Goal: Information Seeking & Learning: Learn about a topic

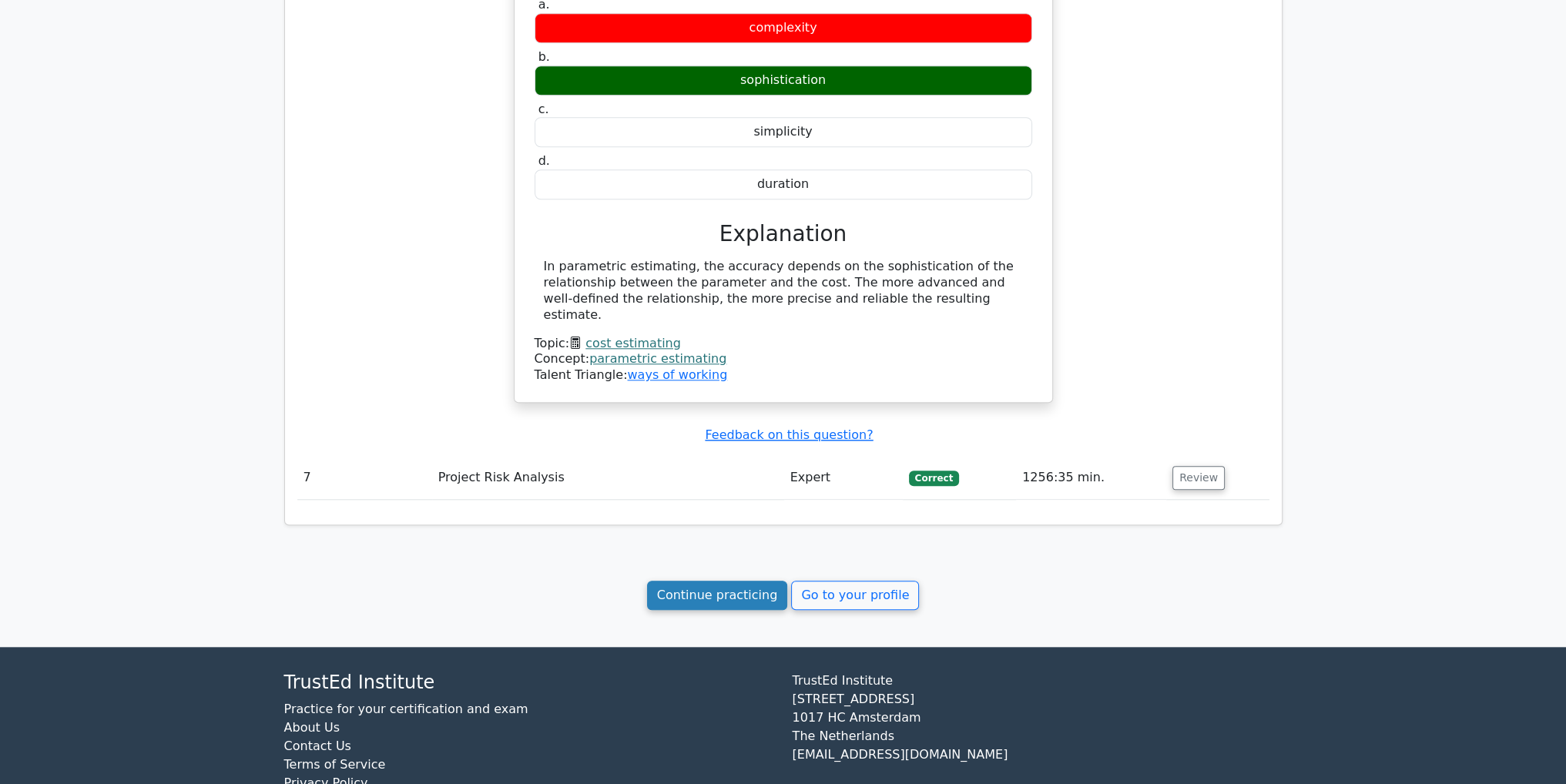
scroll to position [1913, 0]
click at [707, 581] on link "Continue practicing" at bounding box center [717, 595] width 141 height 29
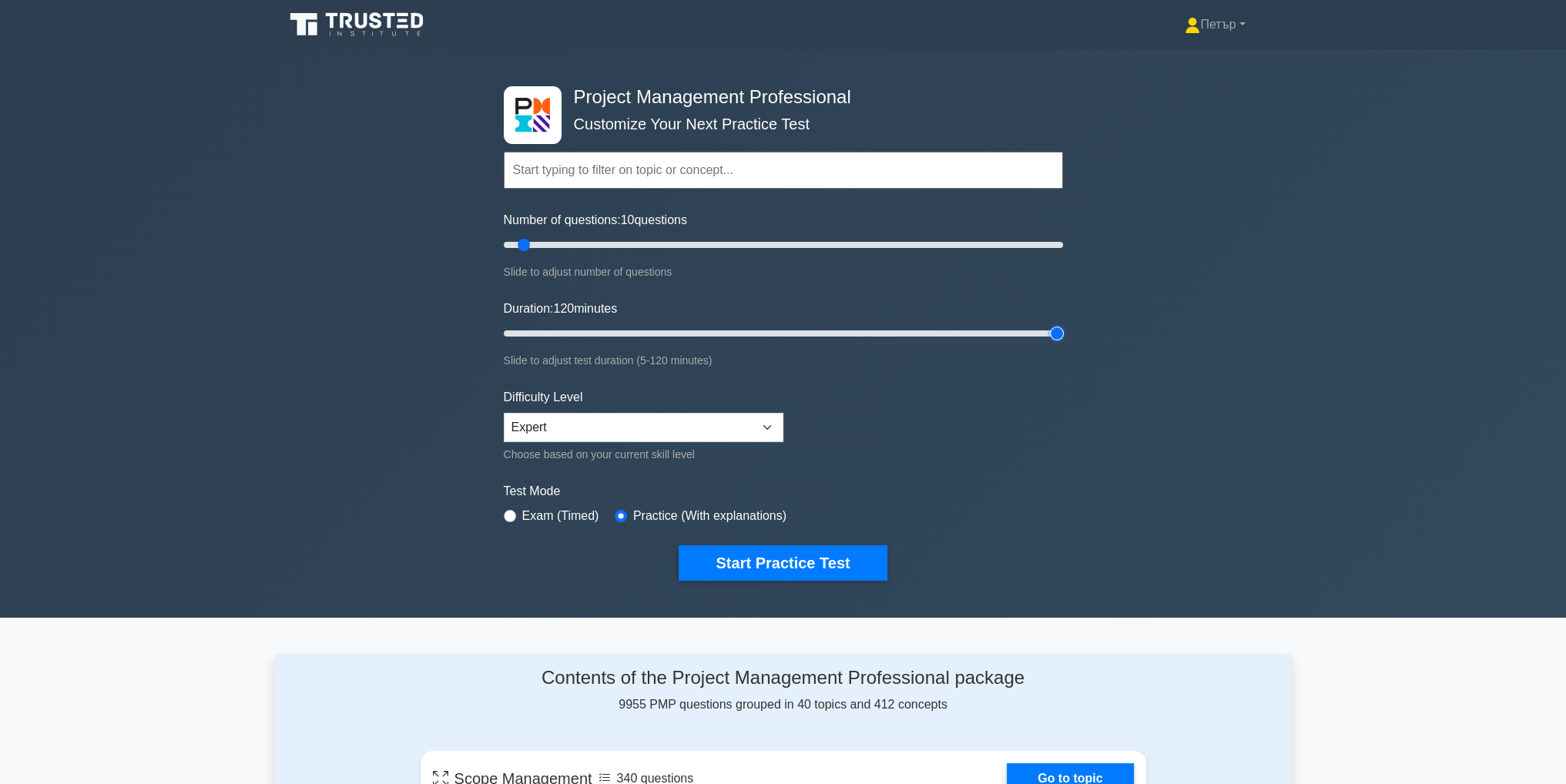
type input "120"
click at [1060, 333] on input "Duration: 120 minutes" at bounding box center [783, 333] width 560 height 18
type input "200"
click at [1062, 244] on input "Number of questions: 10 questions" at bounding box center [783, 245] width 560 height 18
click at [853, 569] on button "Start Practice Test" at bounding box center [783, 563] width 208 height 35
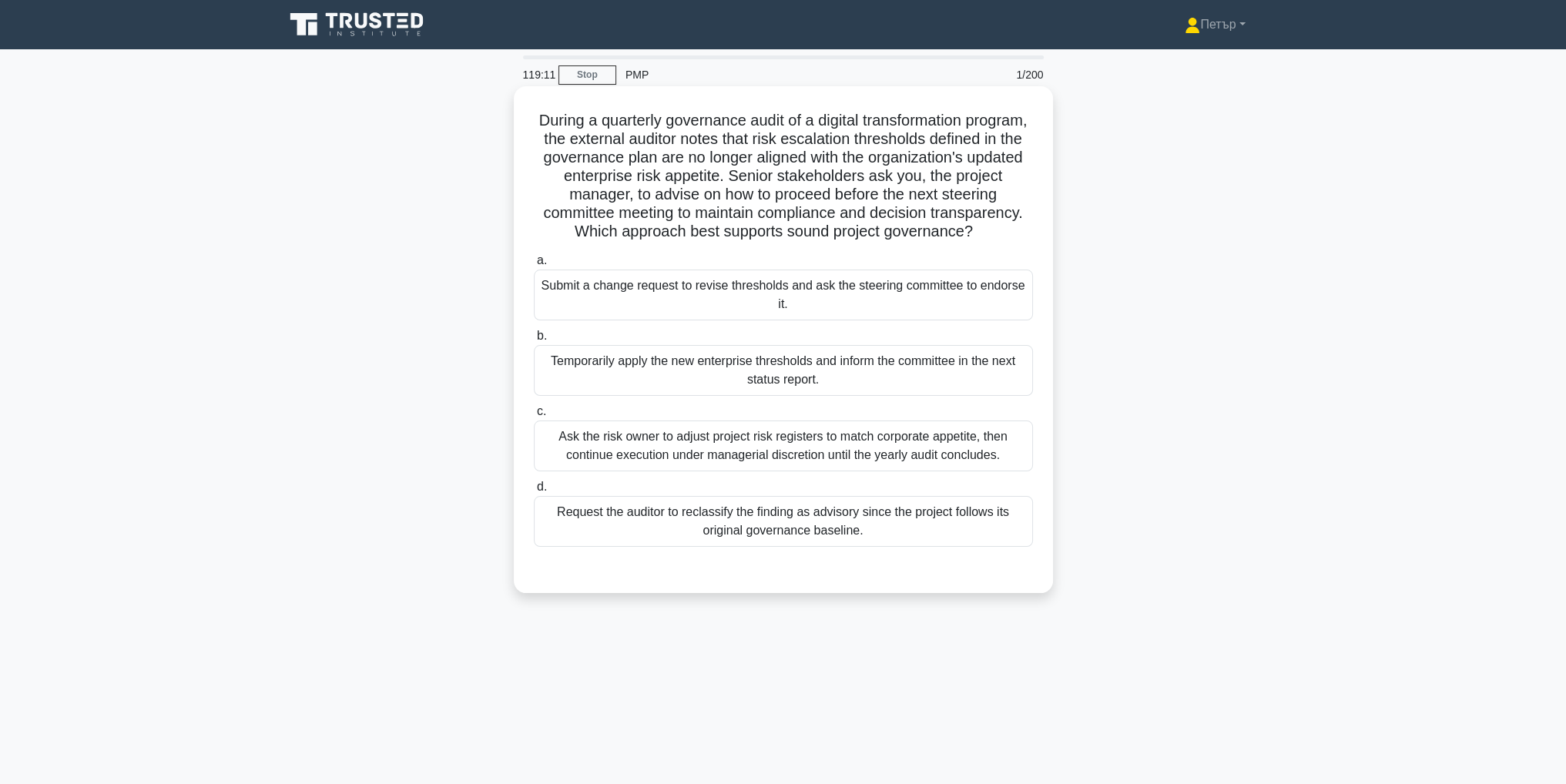
click at [863, 320] on div "Submit a change request to revise thresholds and ask the steering committee to …" at bounding box center [783, 295] width 499 height 51
click at [534, 266] on input "a. Submit a change request to revise thresholds and ask the steering committee …" at bounding box center [534, 261] width 0 height 10
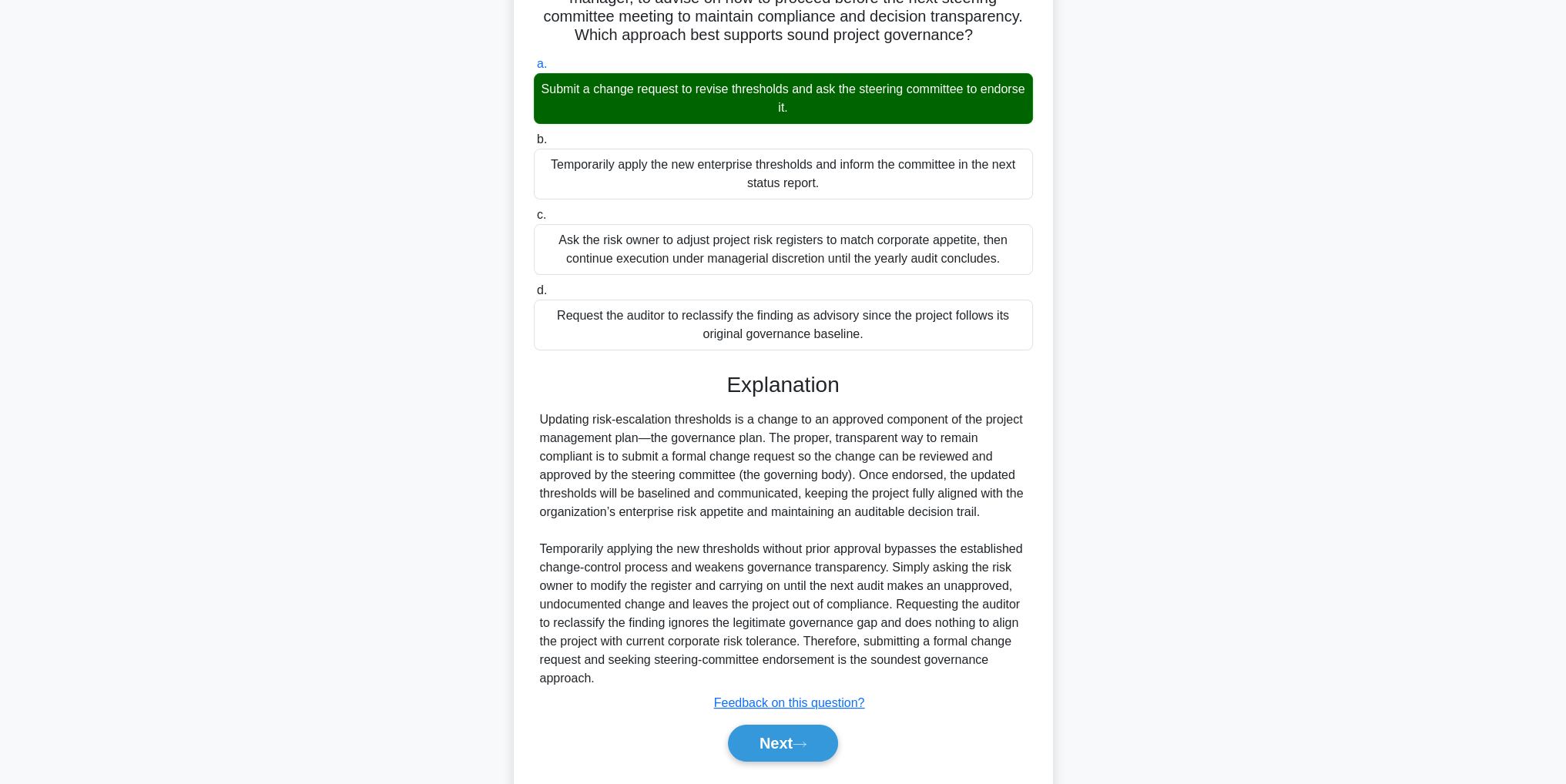
scroll to position [257, 0]
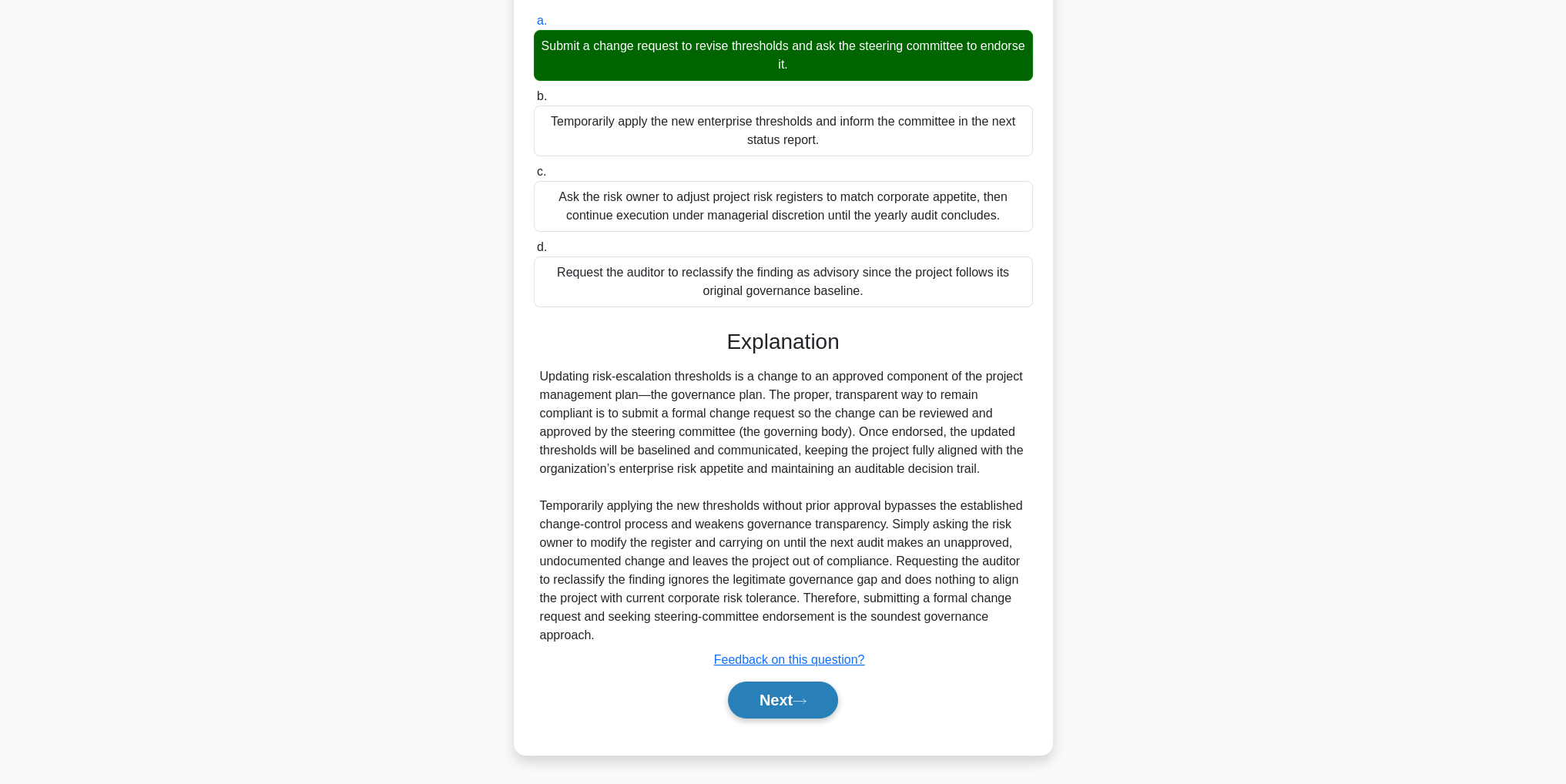
click at [789, 699] on button "Next" at bounding box center [783, 700] width 110 height 37
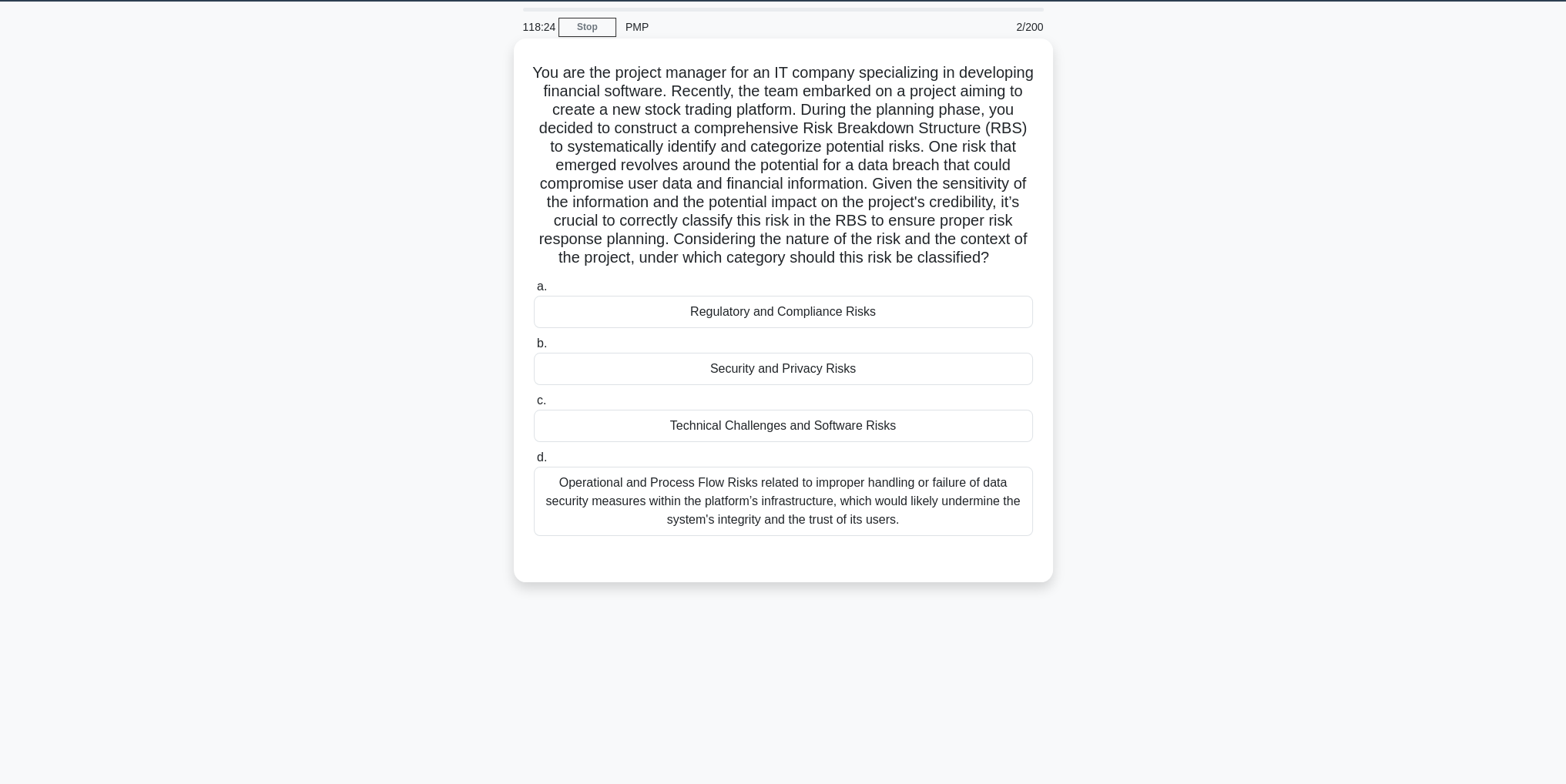
click at [938, 385] on div "Security and Privacy Risks" at bounding box center [783, 368] width 499 height 32
click at [534, 349] on input "b. Security and Privacy Risks" at bounding box center [534, 344] width 0 height 10
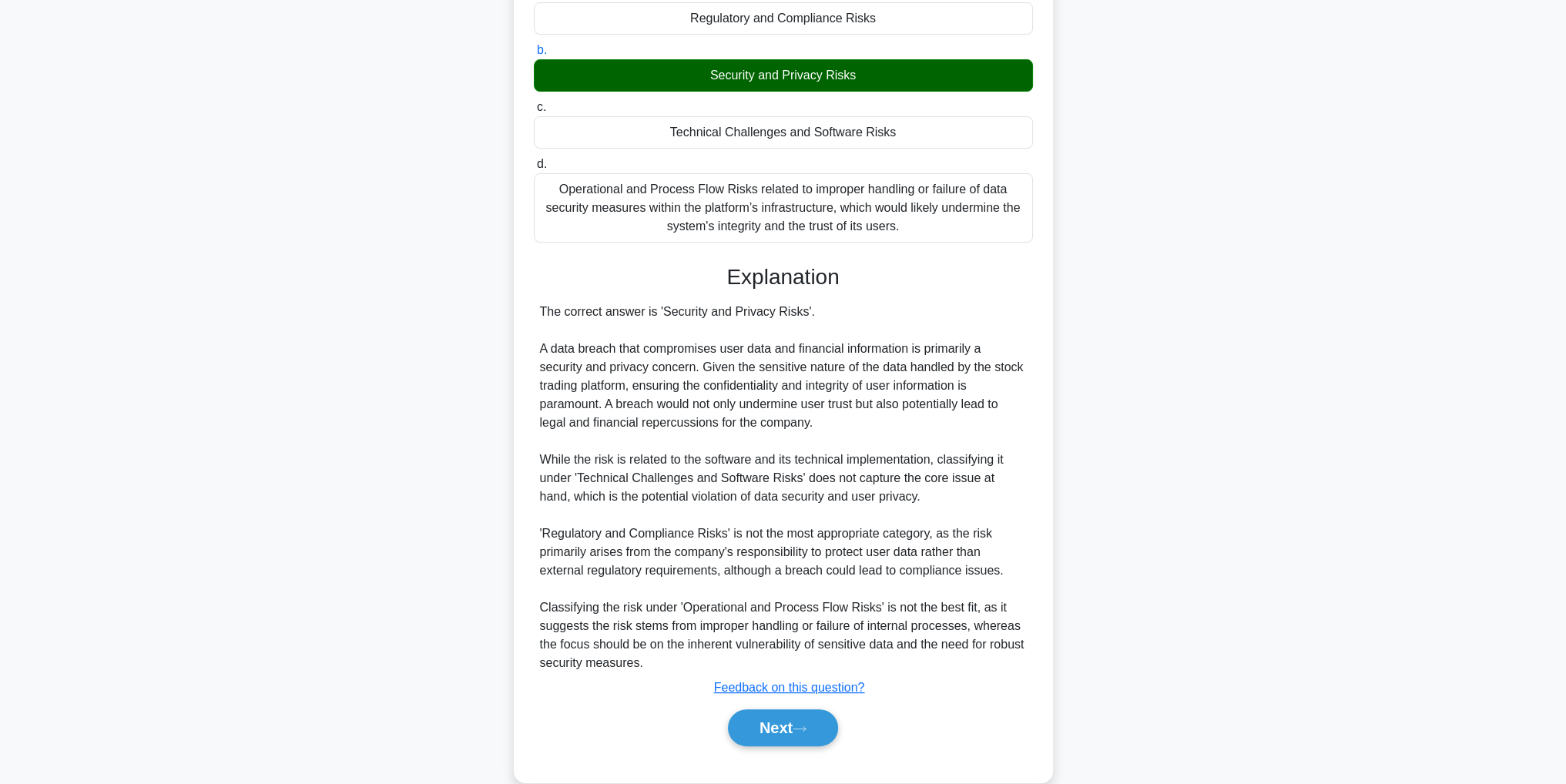
scroll to position [387, 0]
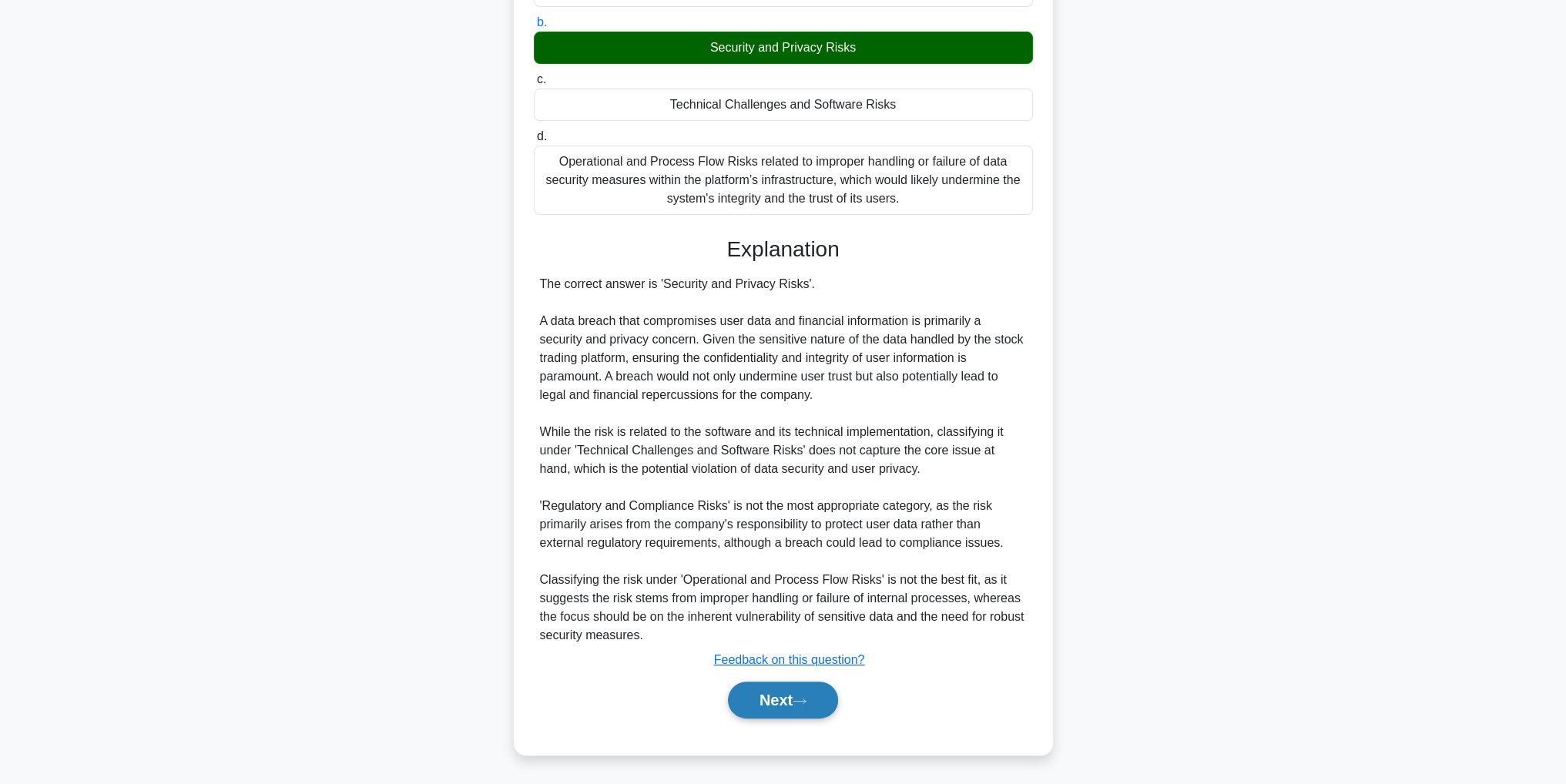
click at [783, 714] on button "Next" at bounding box center [783, 700] width 110 height 37
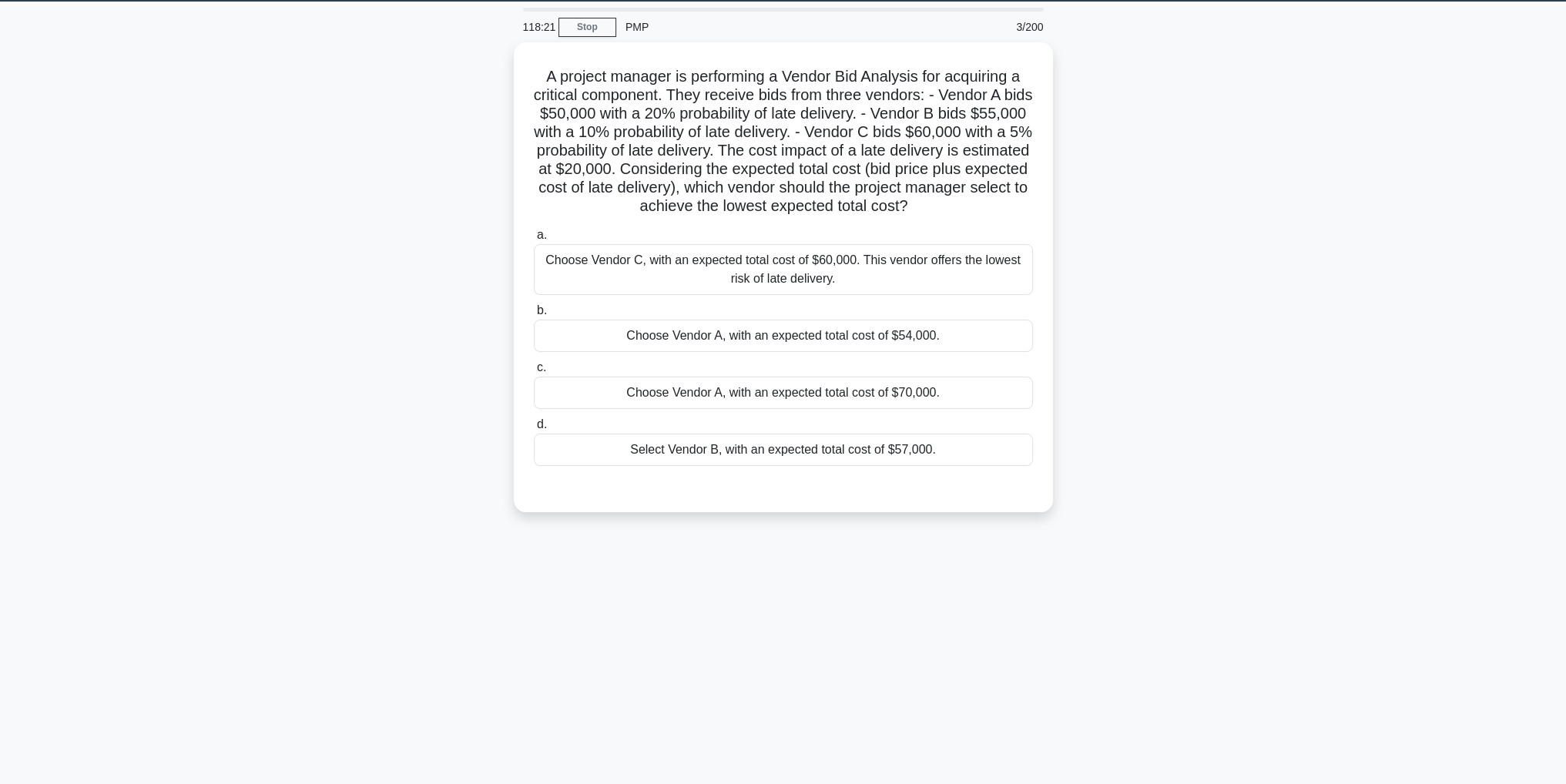
scroll to position [49, 0]
click at [980, 336] on div "Choose Vendor A, with an expected total cost of $54,000." at bounding box center [783, 332] width 499 height 32
click at [534, 312] on input "b. Choose Vendor A, with an expected total cost of $54,000." at bounding box center [534, 307] width 0 height 10
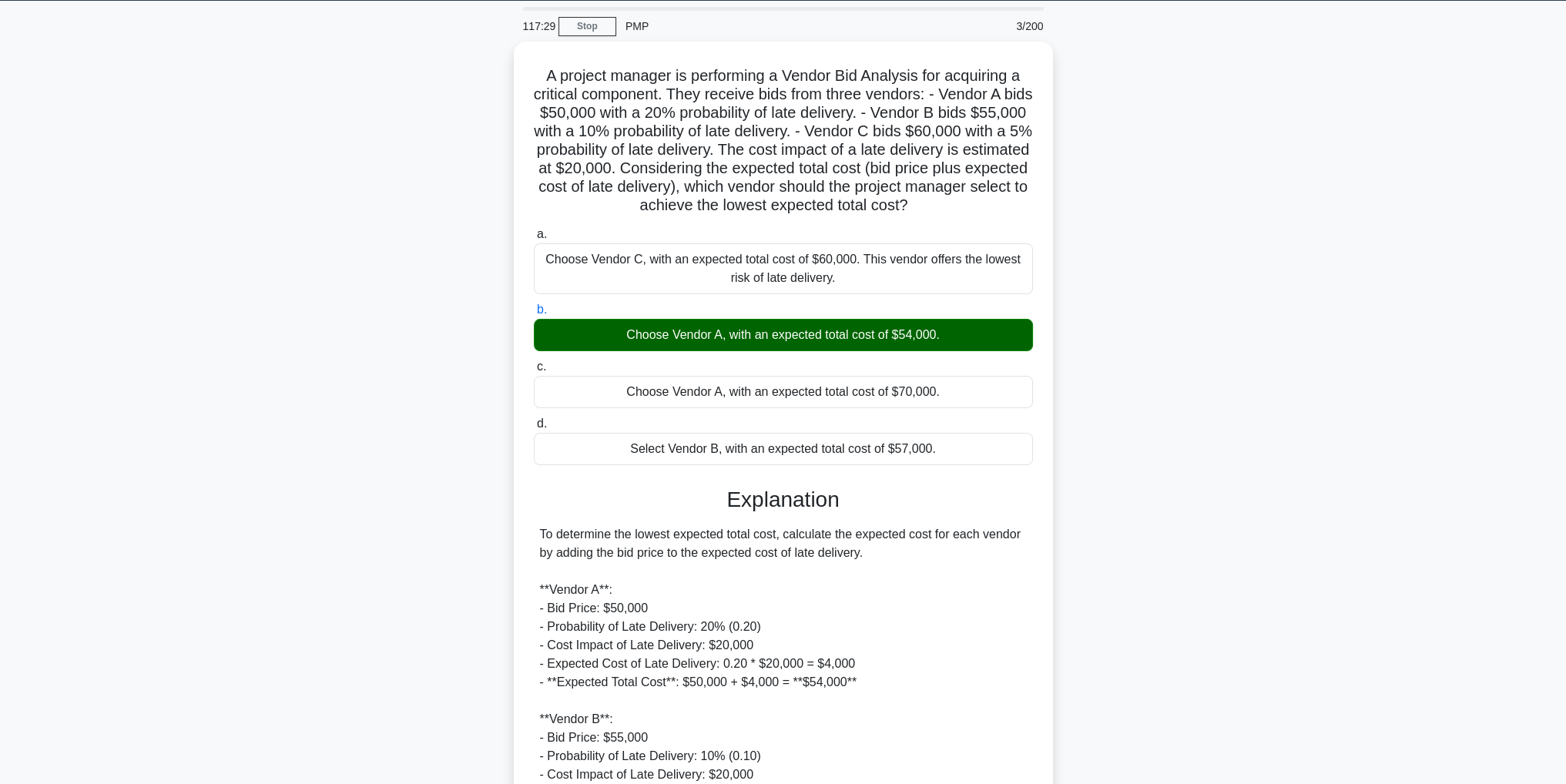
scroll to position [460, 0]
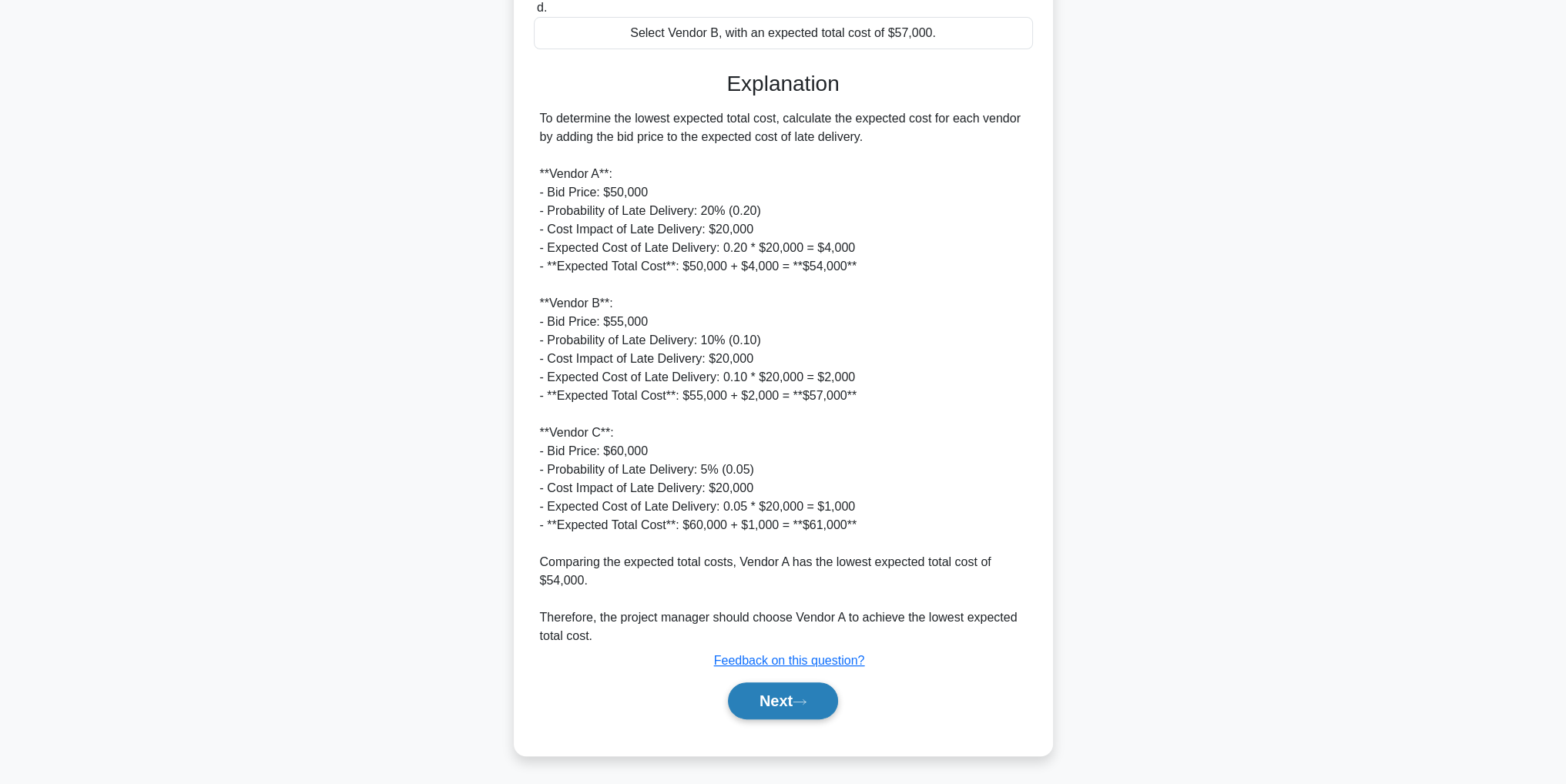
click at [778, 691] on button "Next" at bounding box center [783, 701] width 110 height 37
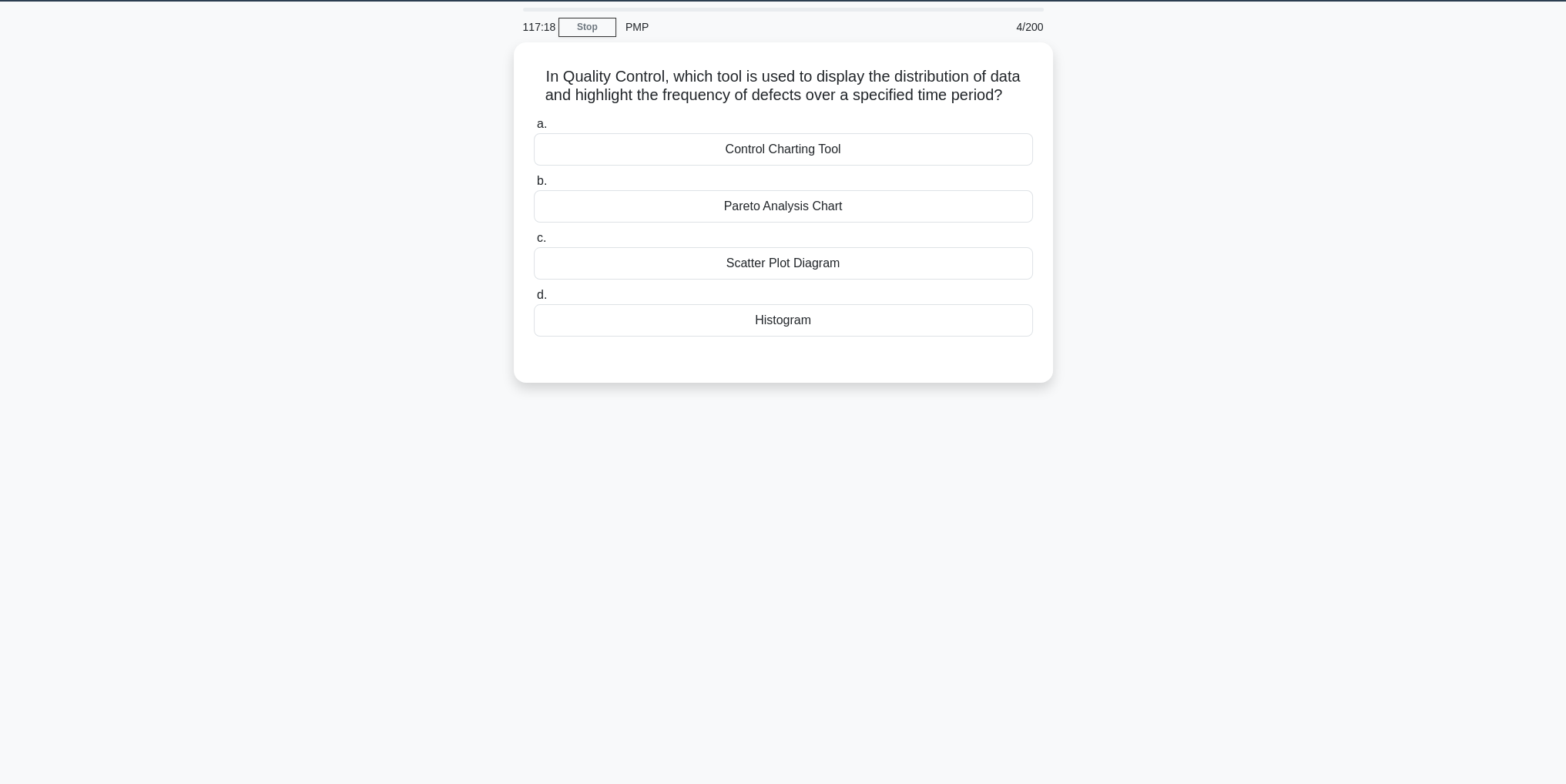
scroll to position [49, 0]
click at [946, 204] on div "Pareto Analysis Chart" at bounding box center [783, 202] width 499 height 32
click at [534, 182] on input "b. Pareto Analysis Chart" at bounding box center [534, 177] width 0 height 10
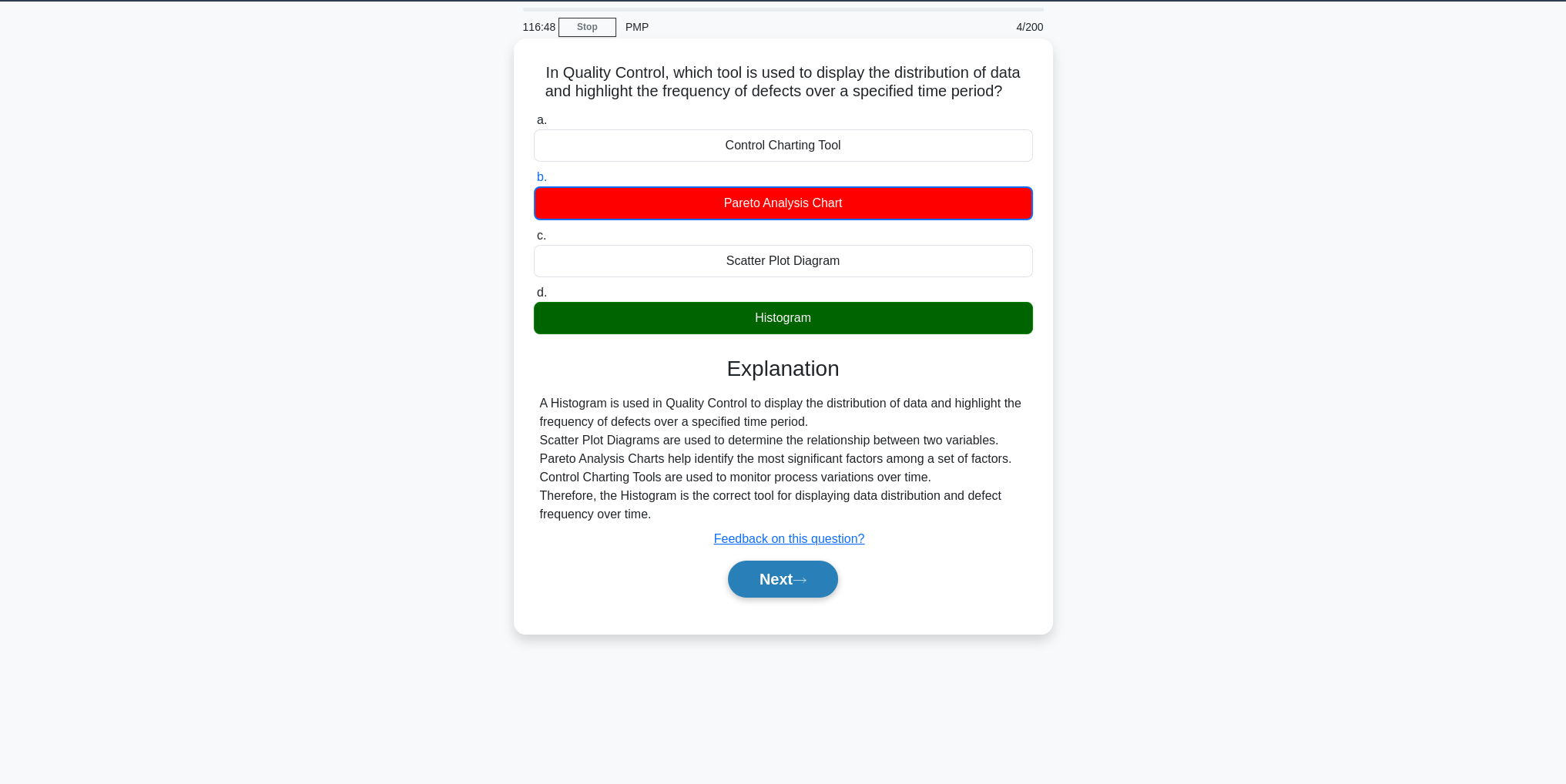
click at [806, 578] on icon at bounding box center [799, 580] width 12 height 5
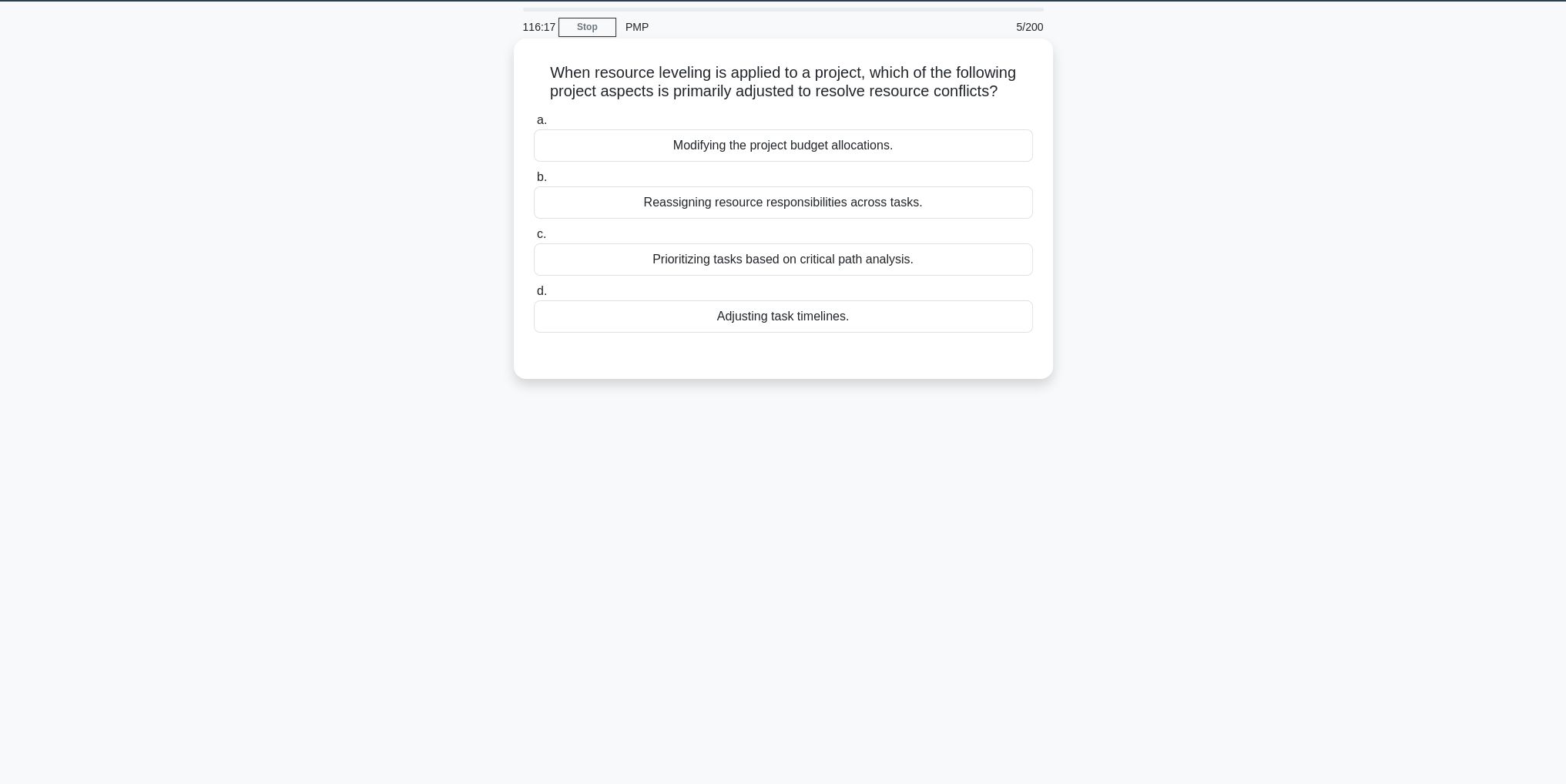
click at [934, 315] on div "Adjusting task timelines." at bounding box center [783, 316] width 499 height 32
click at [534, 296] on input "d. Adjusting task timelines." at bounding box center [534, 291] width 0 height 10
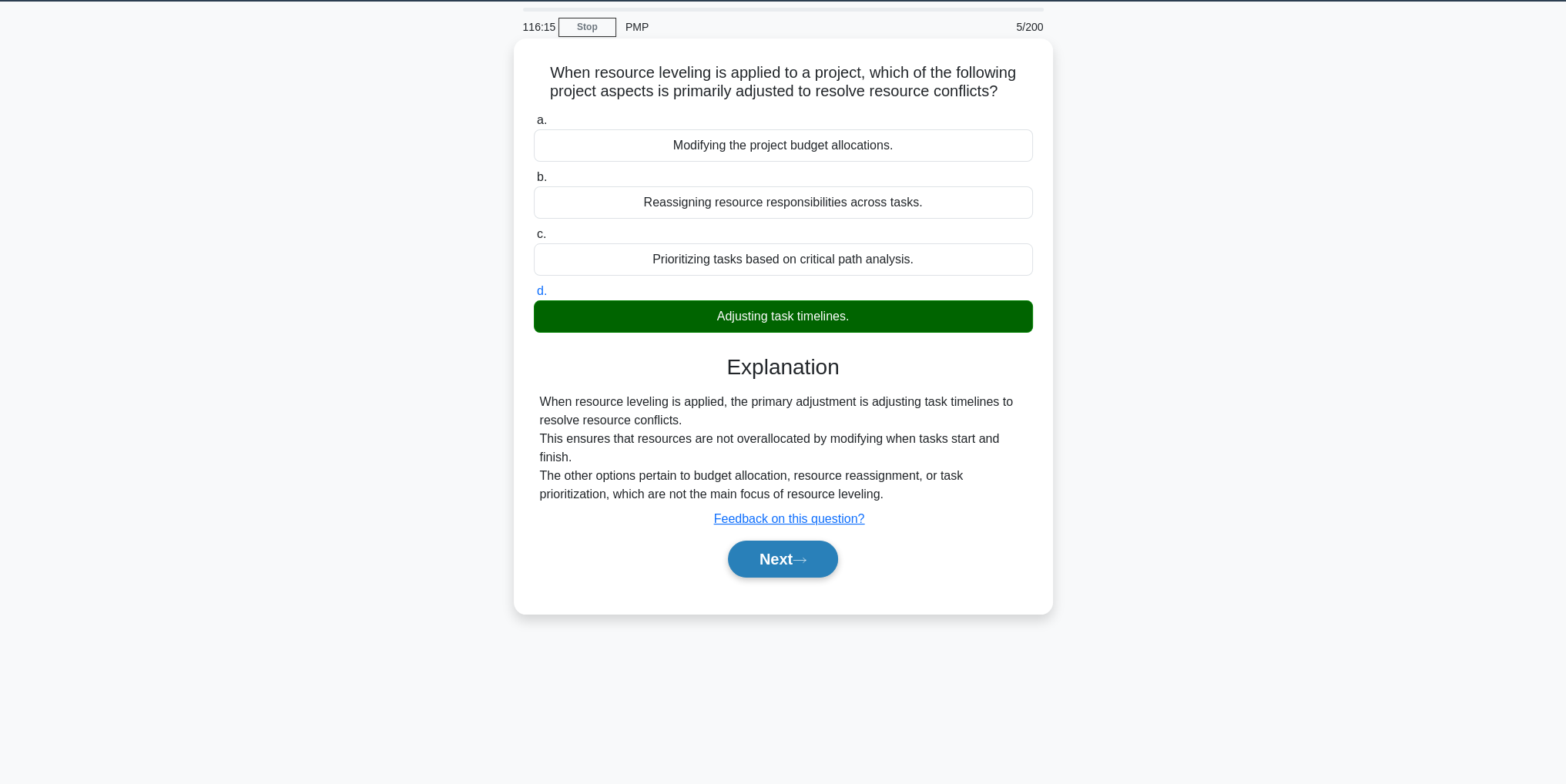
click at [815, 556] on button "Next" at bounding box center [783, 559] width 110 height 37
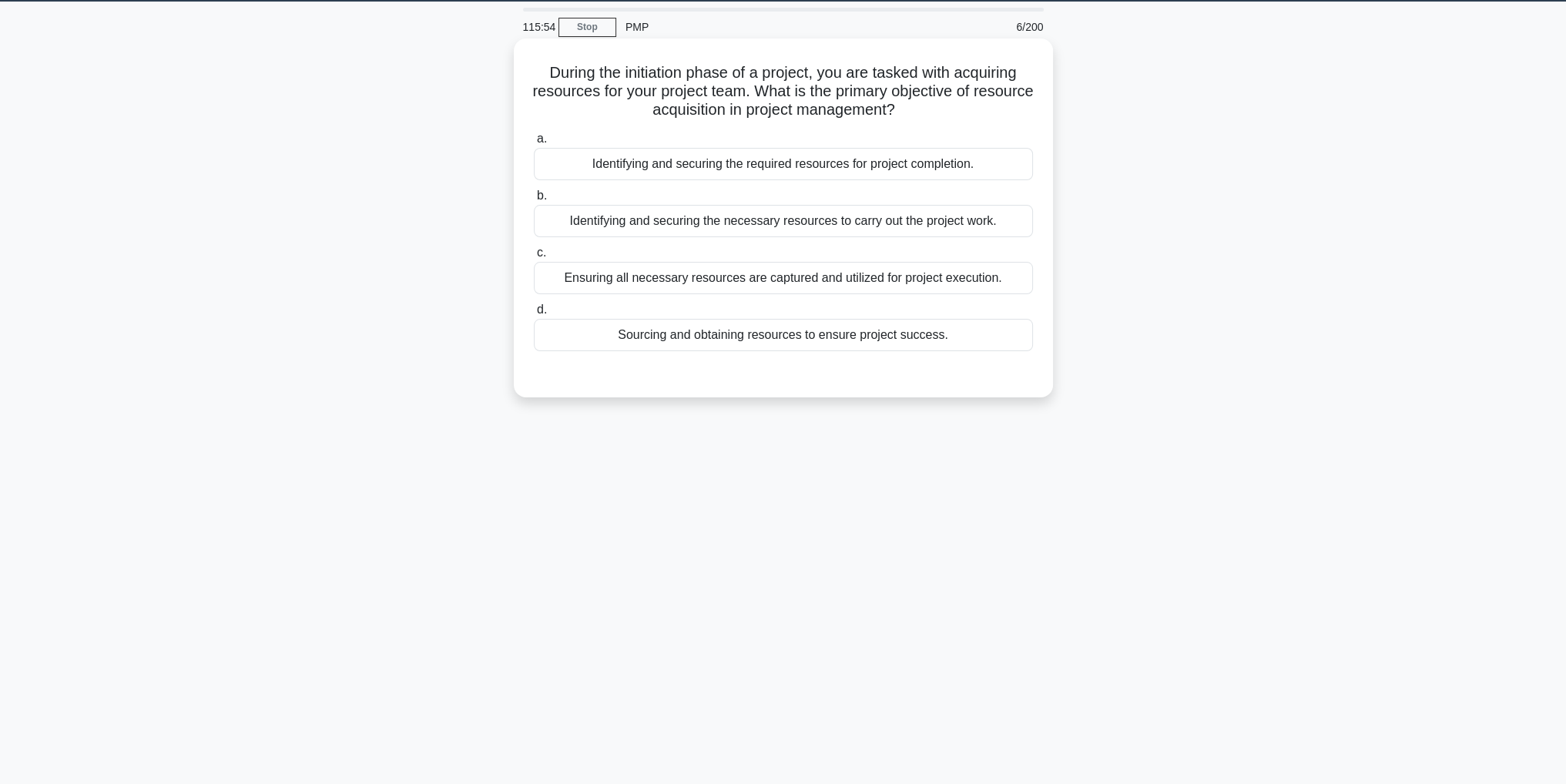
click at [832, 338] on div "Sourcing and obtaining resources to ensure project success." at bounding box center [783, 334] width 499 height 32
click at [534, 315] on input "d. Sourcing and obtaining resources to ensure project success." at bounding box center [534, 310] width 0 height 10
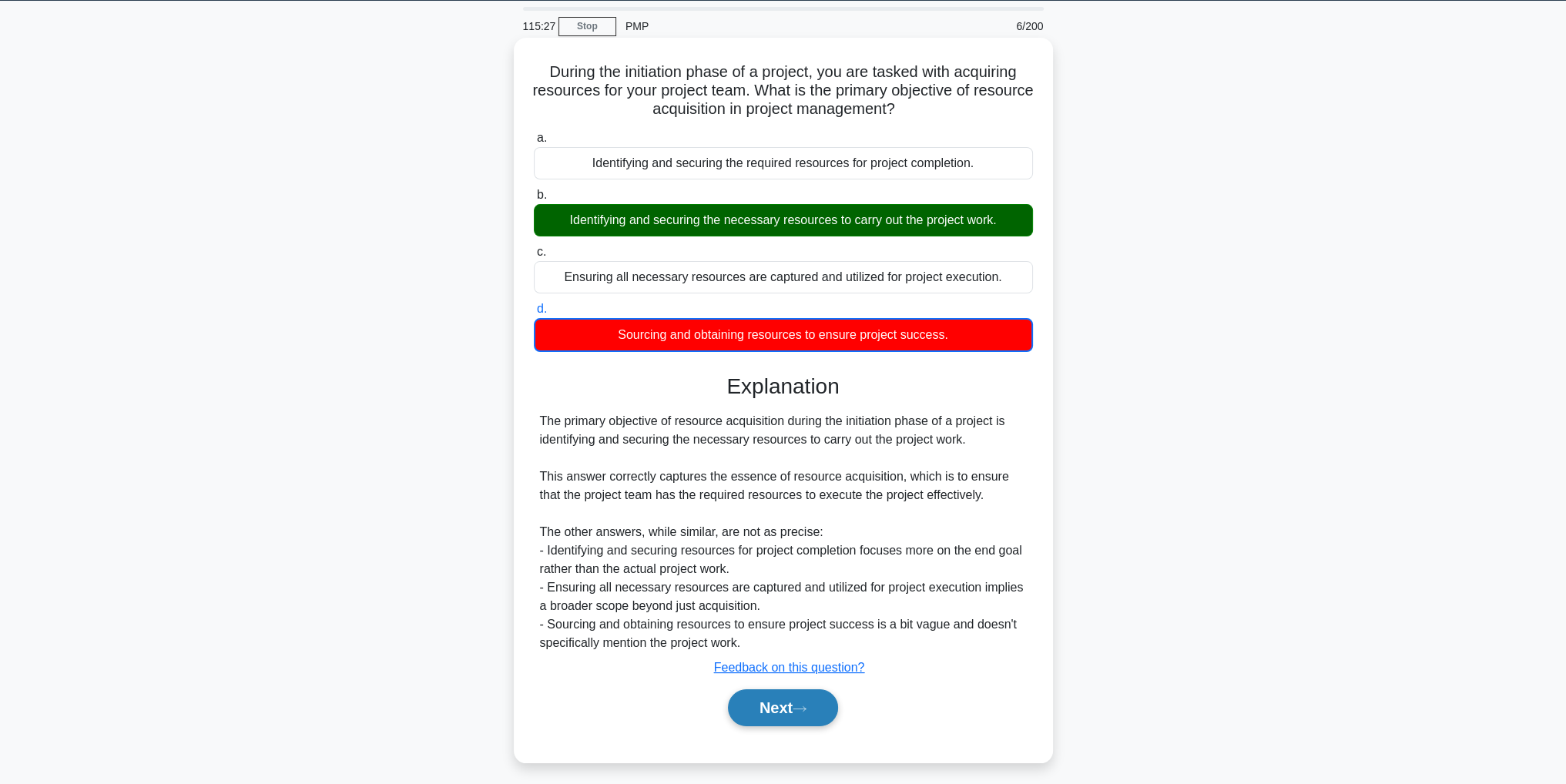
click at [816, 700] on button "Next" at bounding box center [783, 707] width 110 height 37
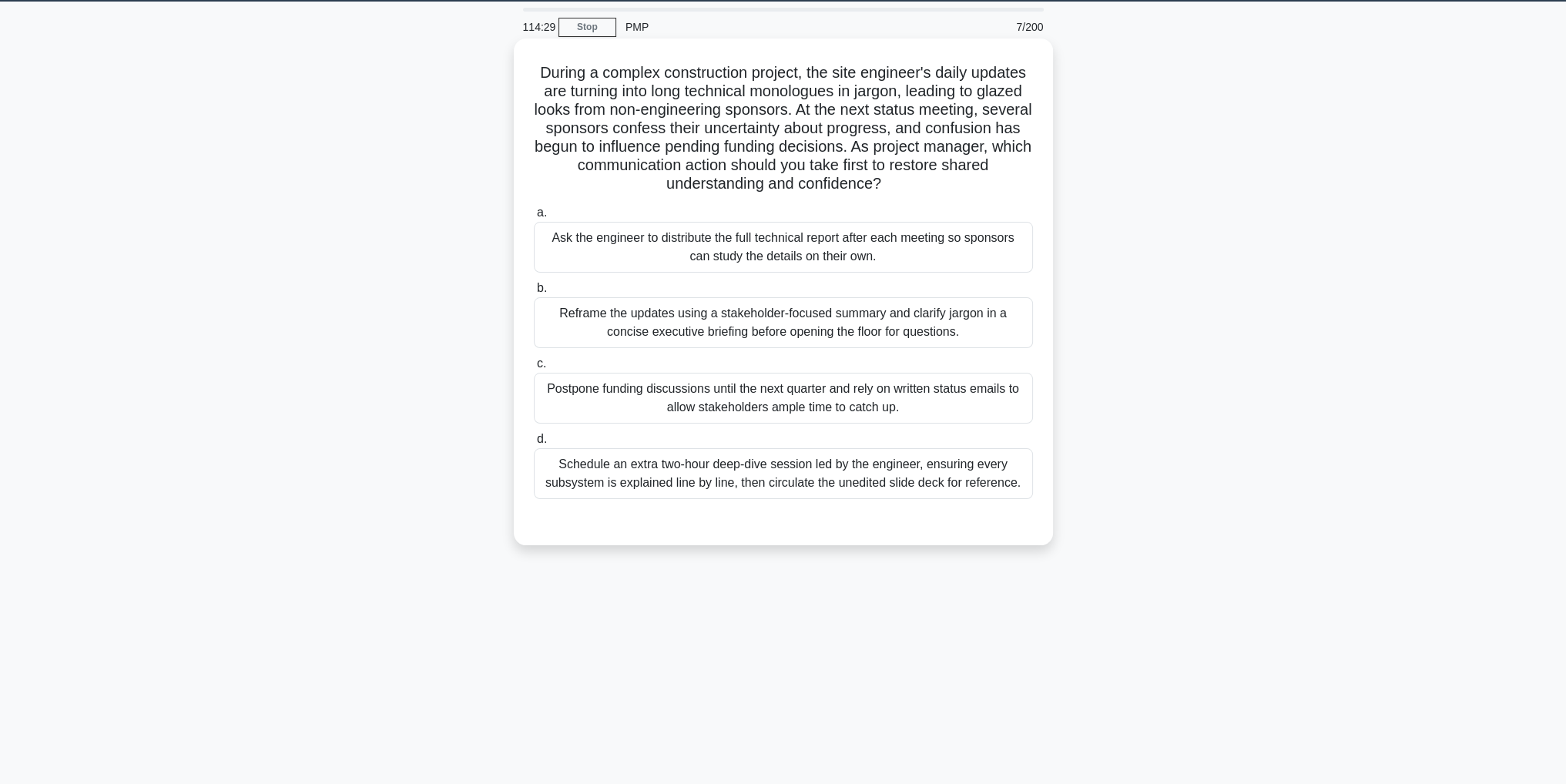
click at [760, 333] on div "Reframe the updates using a stakeholder-focused summary and clarify jargon in a…" at bounding box center [783, 323] width 499 height 51
click at [534, 294] on input "b. Reframe the updates using a stakeholder-focused summary and clarify jargon i…" at bounding box center [534, 288] width 0 height 10
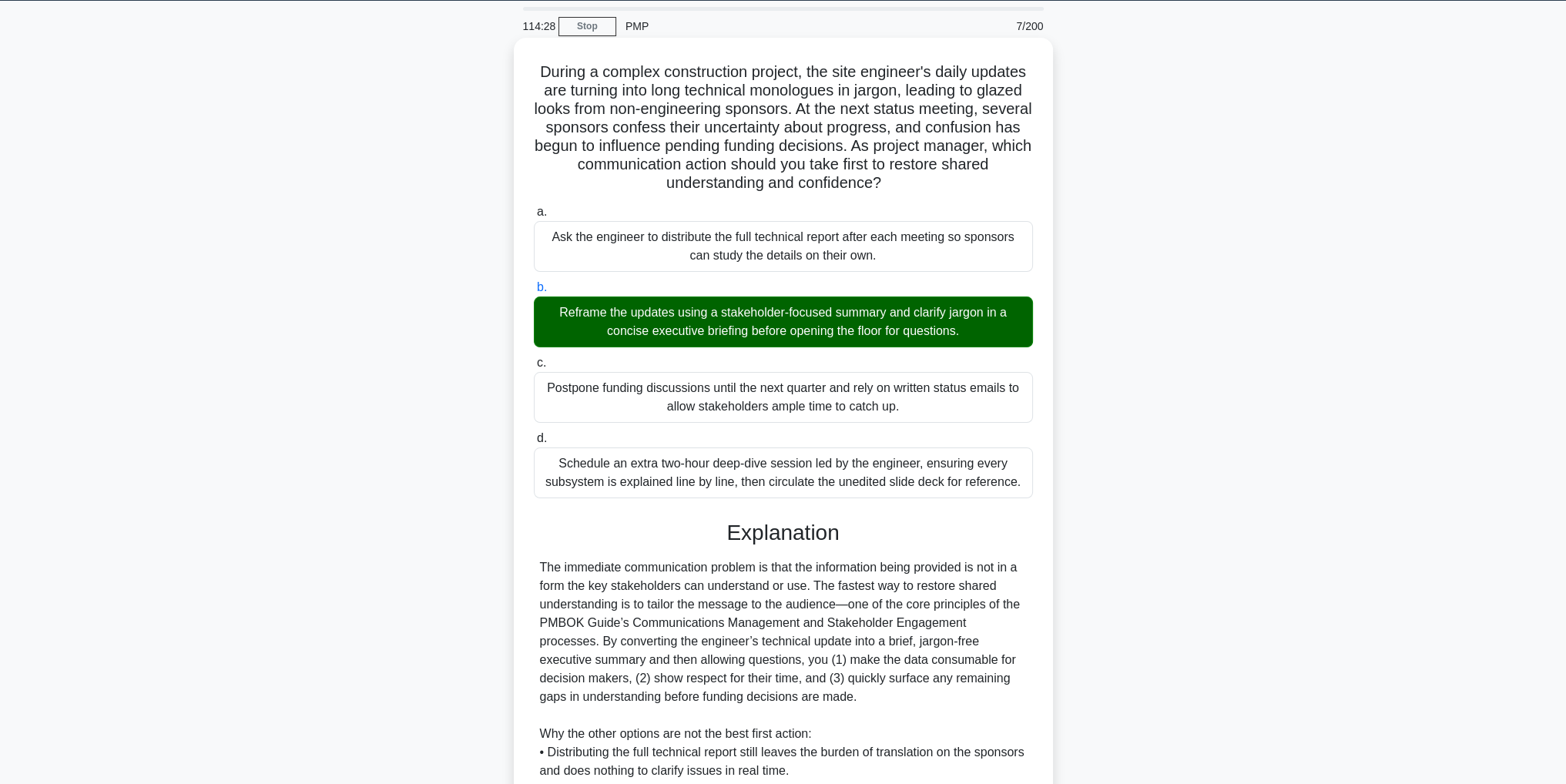
scroll to position [257, 0]
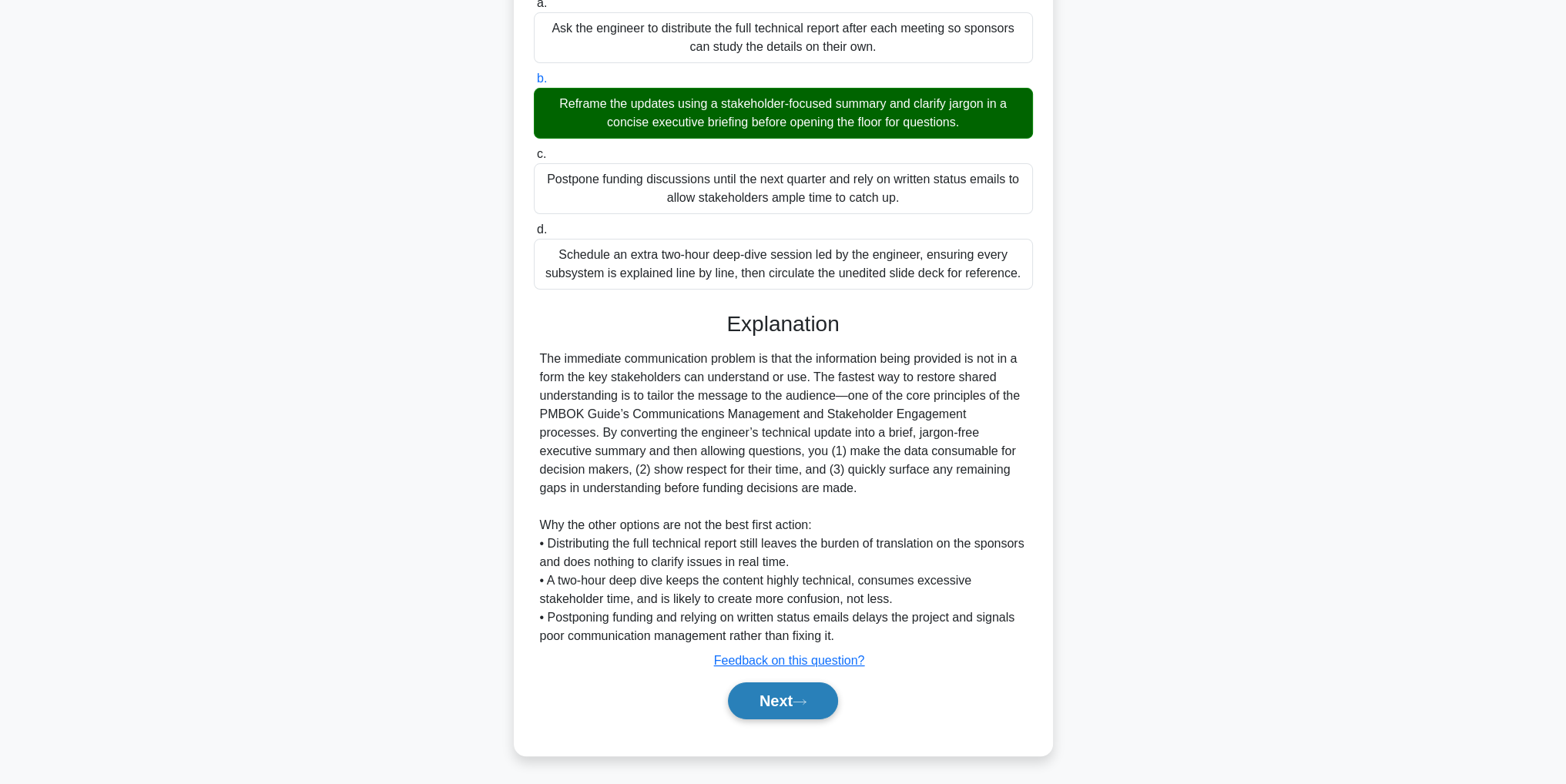
click at [767, 708] on button "Next" at bounding box center [783, 701] width 110 height 37
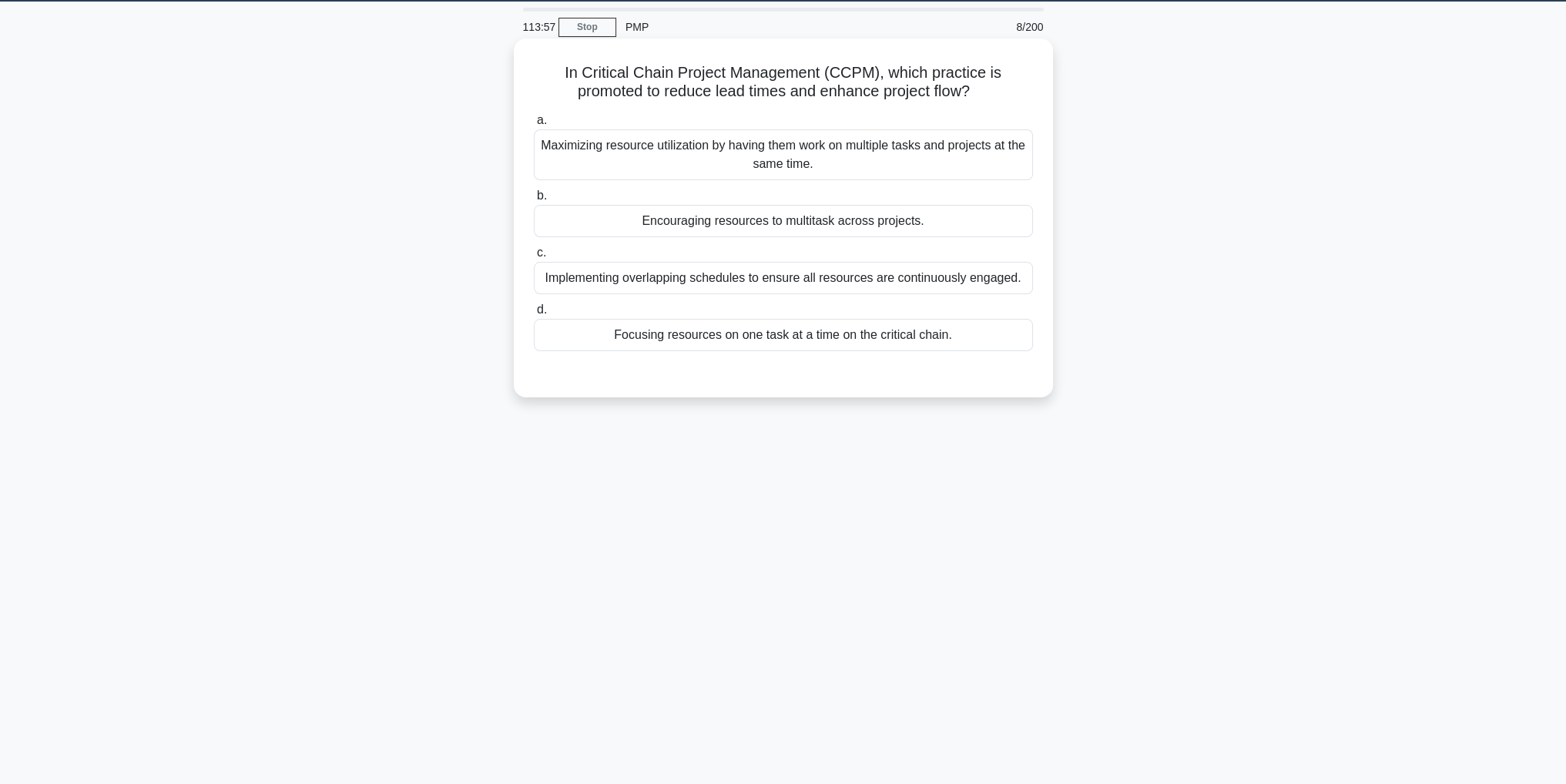
click at [811, 333] on div "Focusing resources on one task at a time on the critical chain." at bounding box center [783, 334] width 499 height 32
click at [534, 315] on input "d. Focusing resources on one task at a time on the critical chain." at bounding box center [534, 310] width 0 height 10
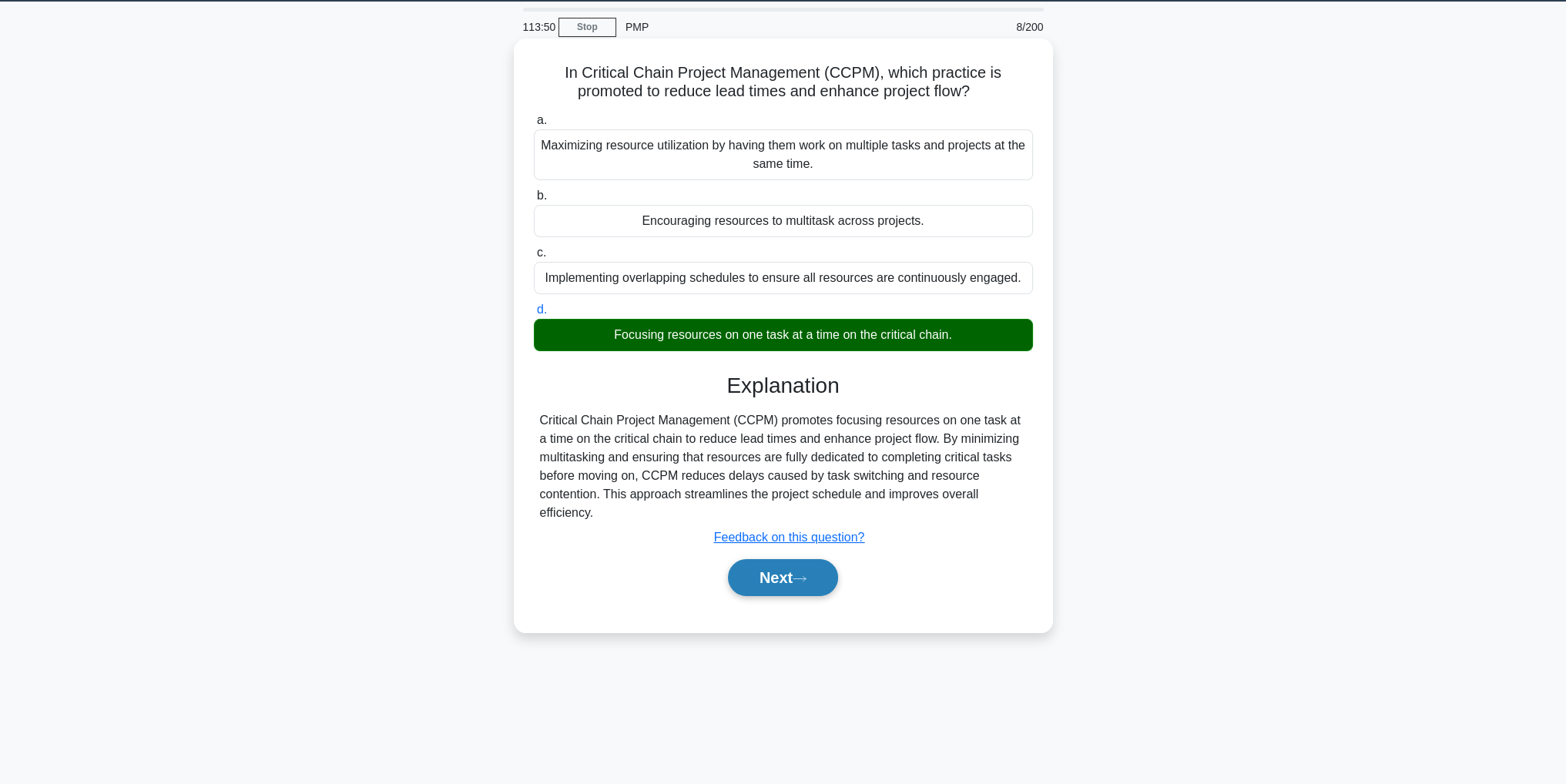
click at [792, 584] on button "Next" at bounding box center [783, 578] width 110 height 37
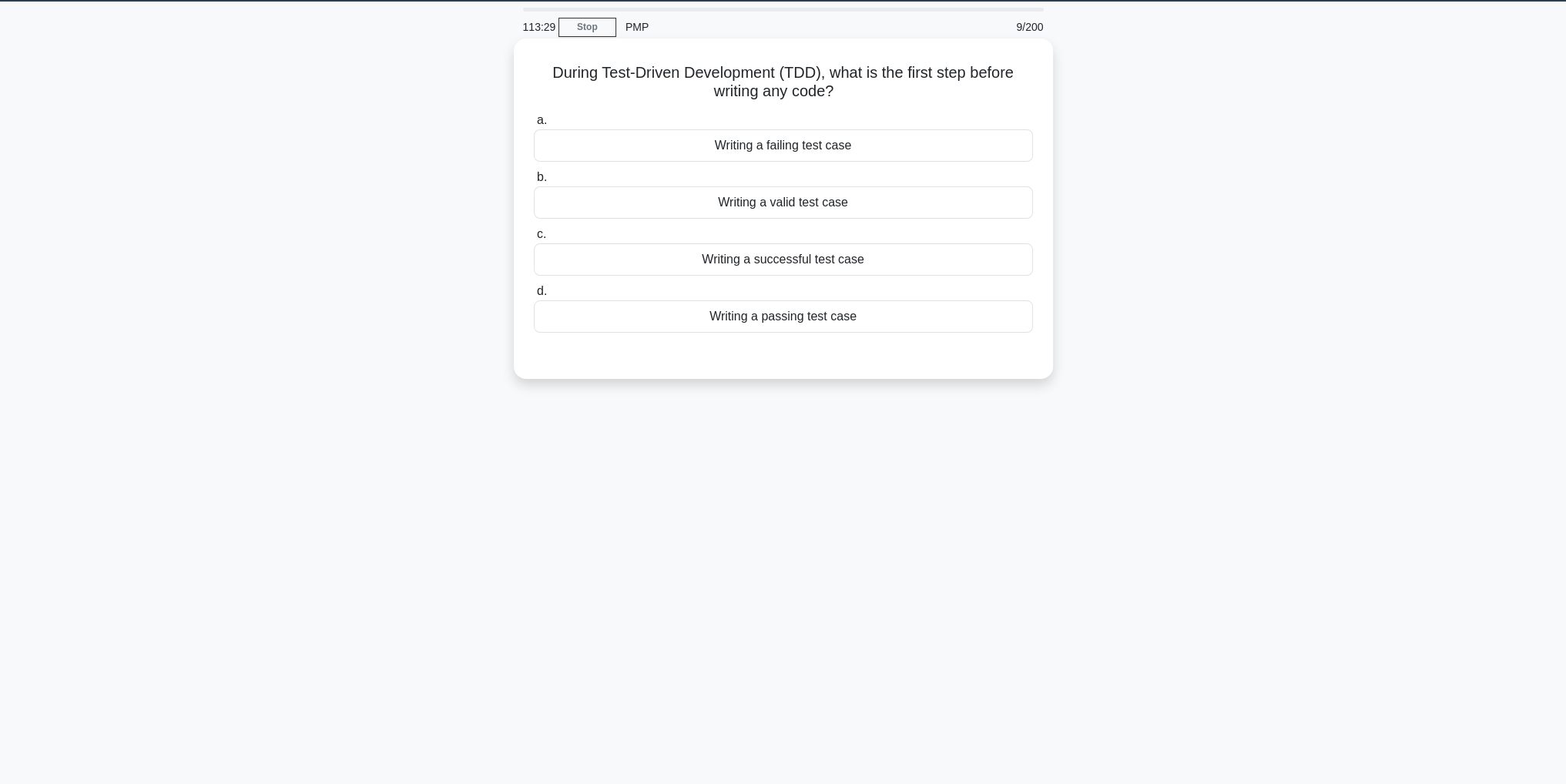
click at [995, 337] on div "a. Writing a failing test case b. Writing a valid test case" at bounding box center [783, 234] width 503 height 253
click at [995, 324] on div "Writing a passing test case" at bounding box center [783, 316] width 499 height 32
click at [534, 296] on input "d. Writing a passing test case" at bounding box center [534, 291] width 0 height 10
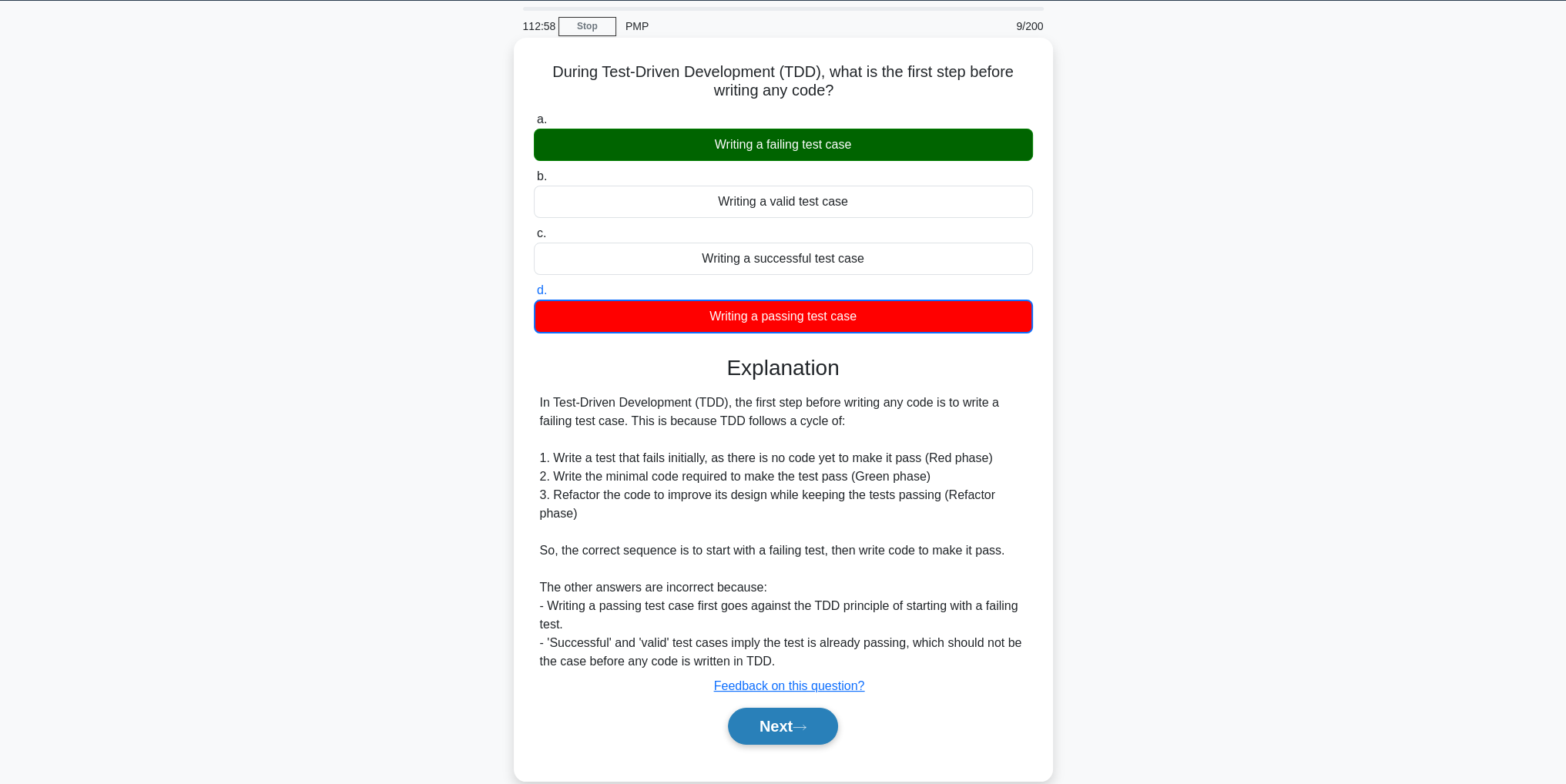
click at [783, 718] on button "Next" at bounding box center [783, 726] width 110 height 37
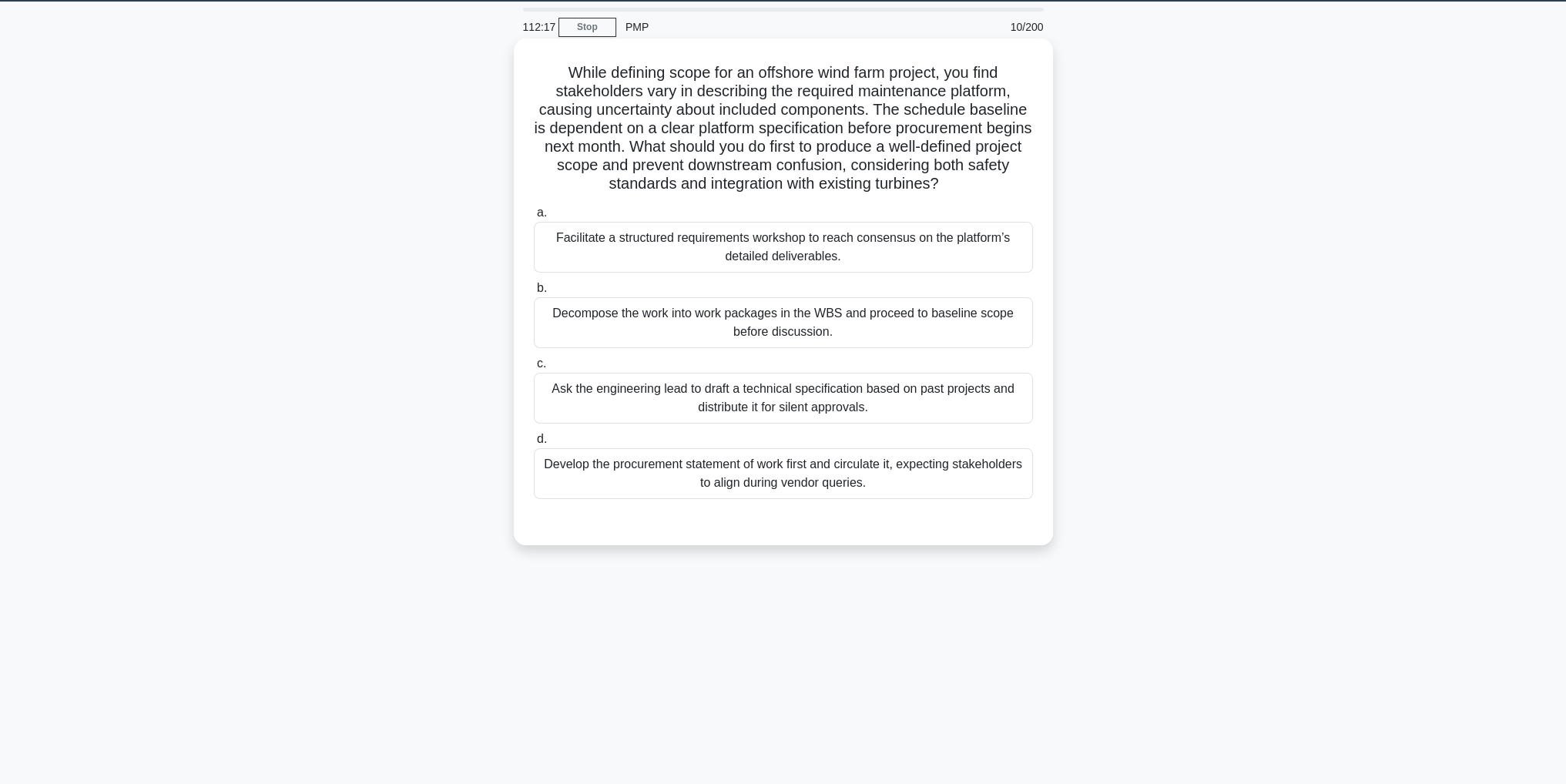
click at [974, 253] on div "Facilitate a structured requirements workshop to reach consensus on the platfor…" at bounding box center [783, 248] width 499 height 51
click at [534, 218] on input "a. Facilitate a structured requirements workshop to reach consensus on the plat…" at bounding box center [534, 213] width 0 height 10
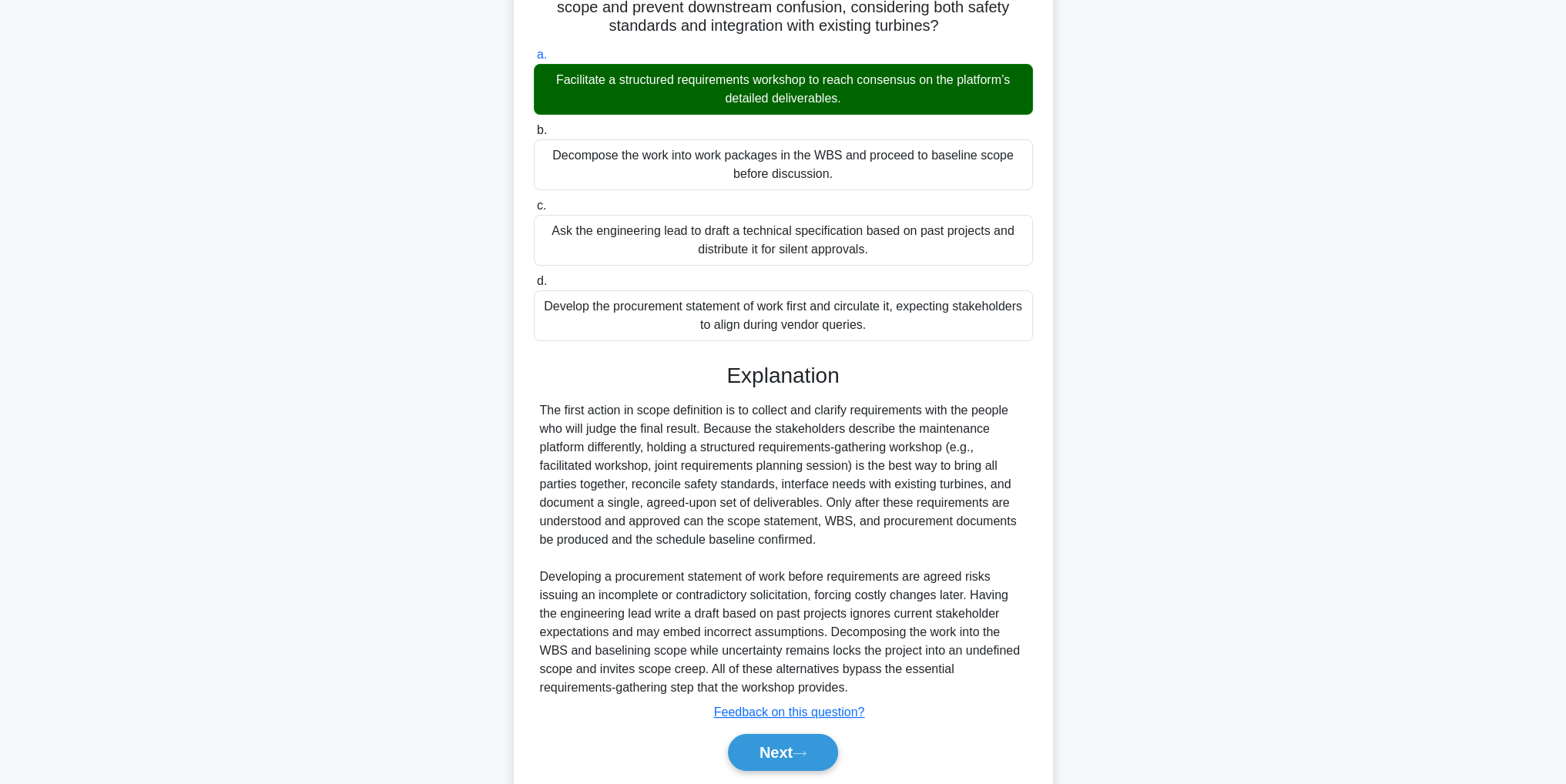
scroll to position [257, 0]
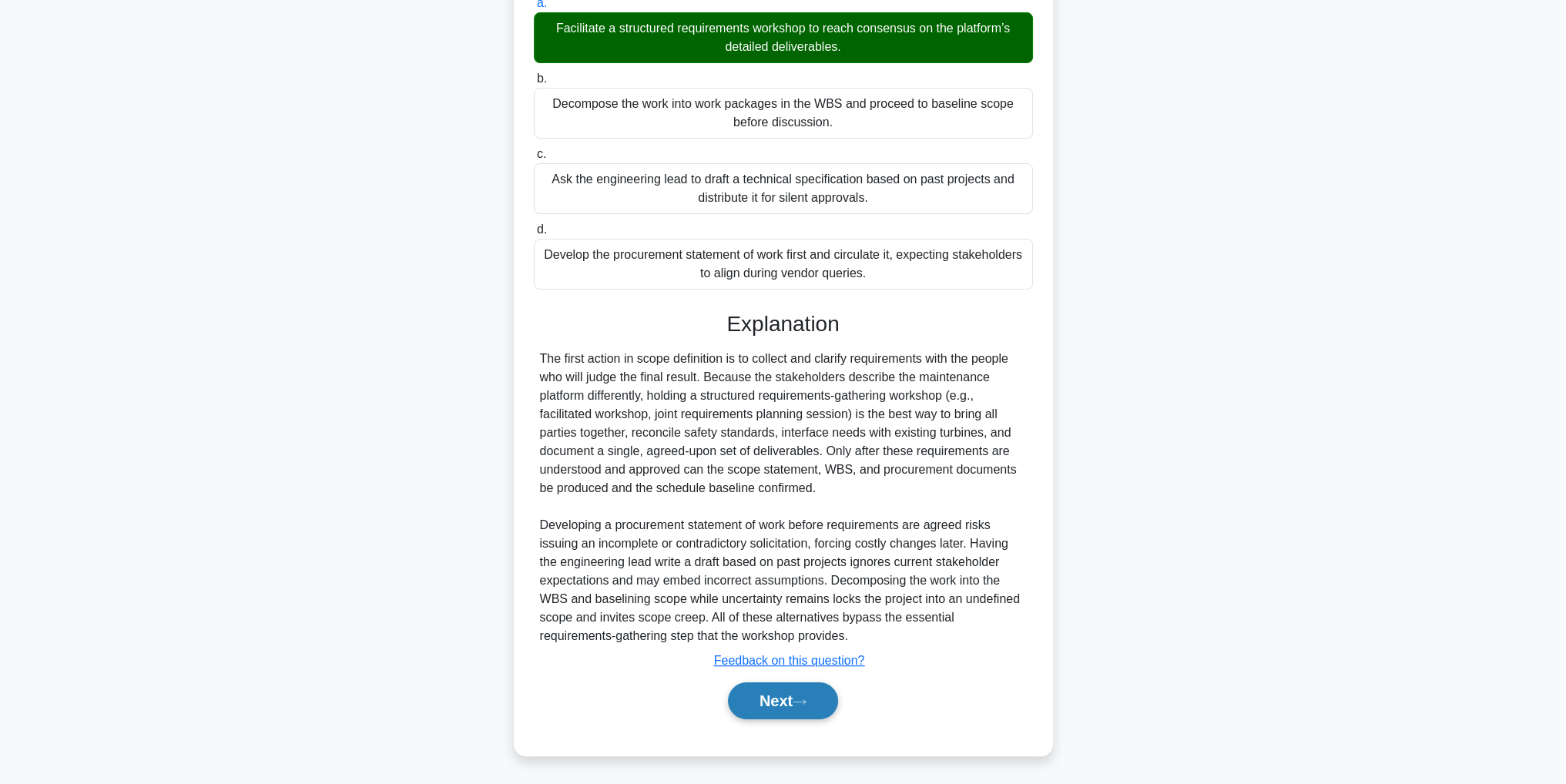
click at [767, 708] on button "Next" at bounding box center [783, 701] width 110 height 37
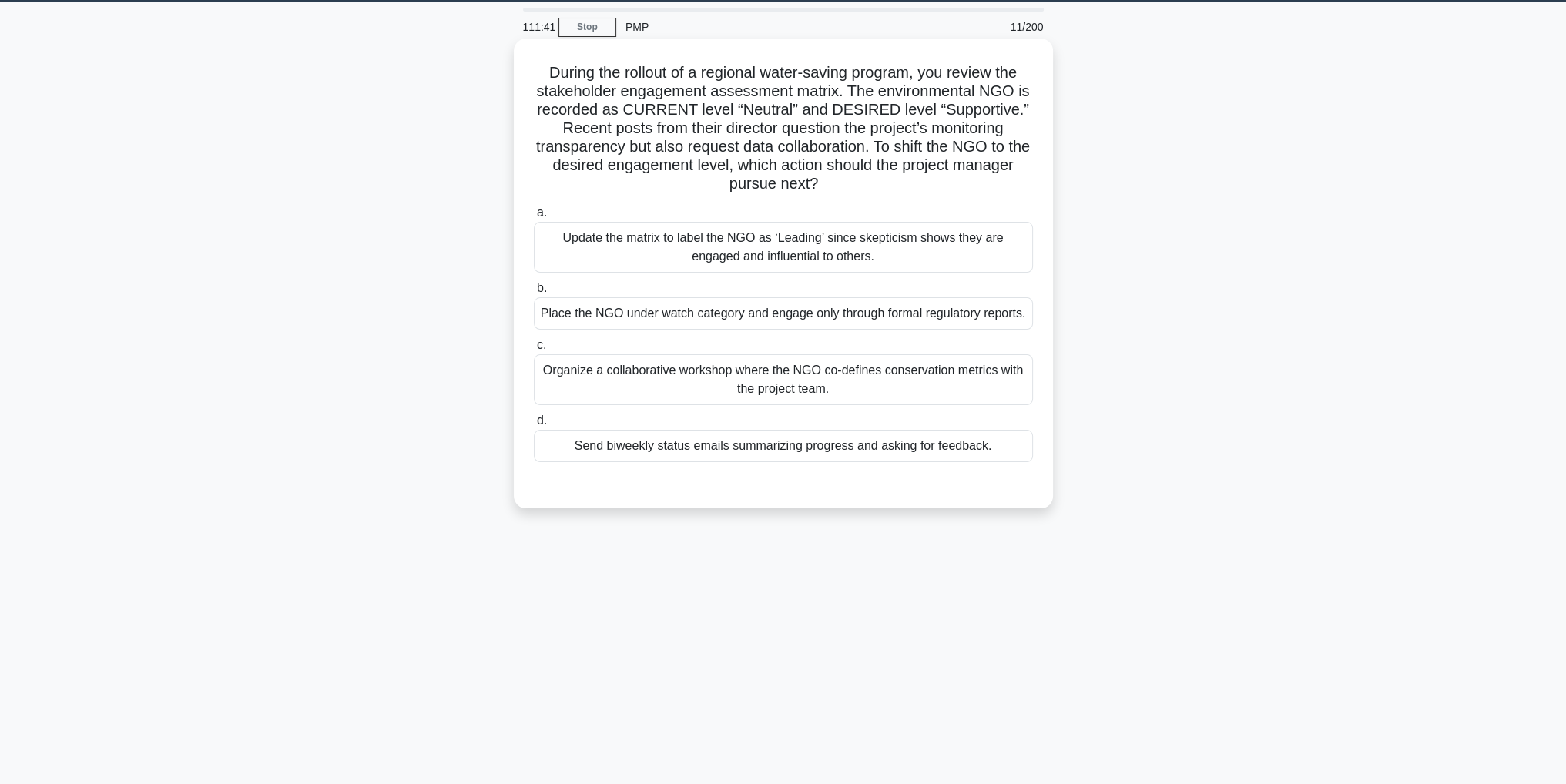
click at [977, 391] on div "Organize a collaborative workshop where the NGO co-defines conservation metrics…" at bounding box center [783, 380] width 499 height 51
click at [534, 351] on input "c. Organize a collaborative workshop where the NGO co-defines conservation metr…" at bounding box center [534, 346] width 0 height 10
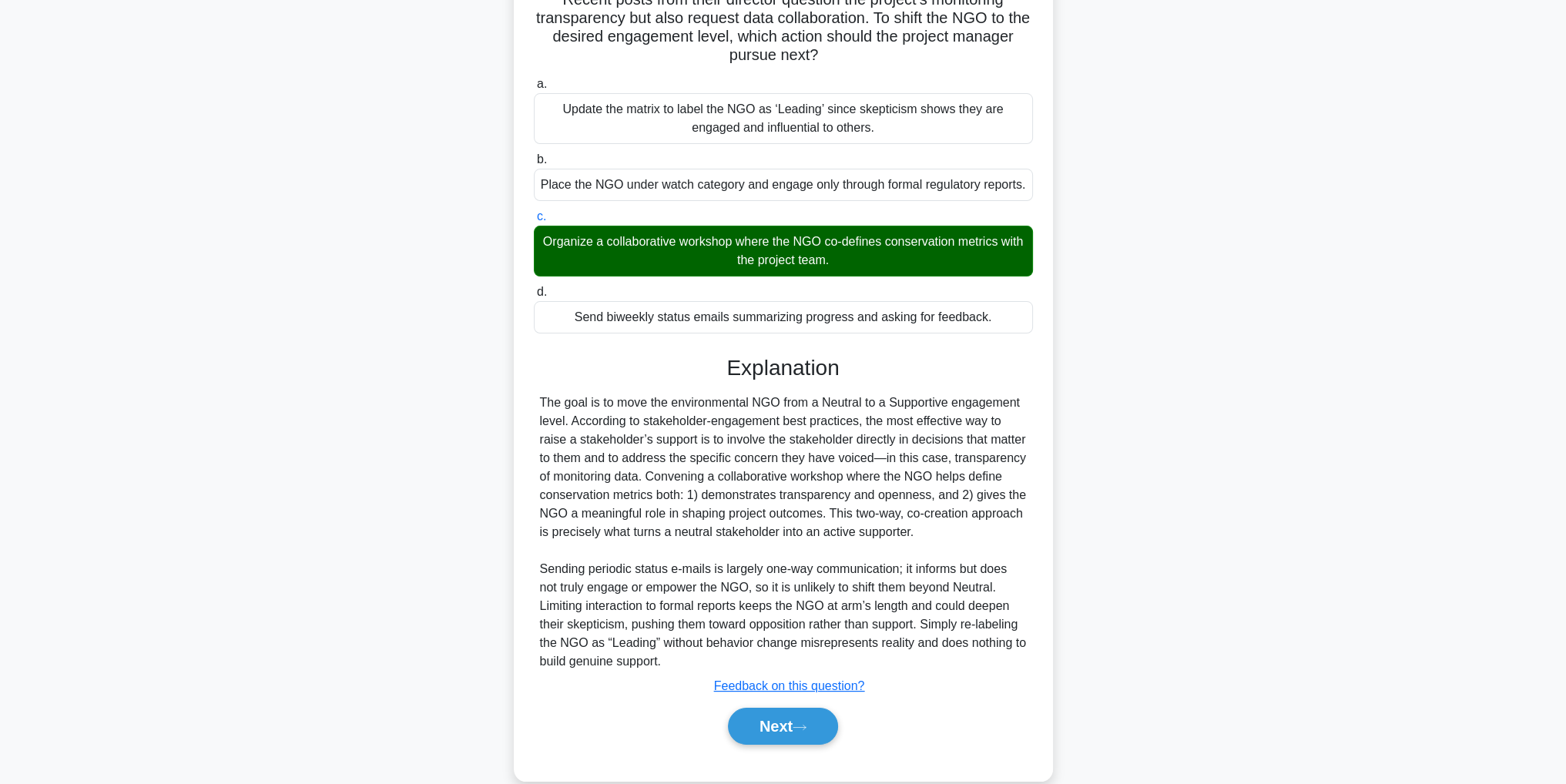
scroll to position [202, 0]
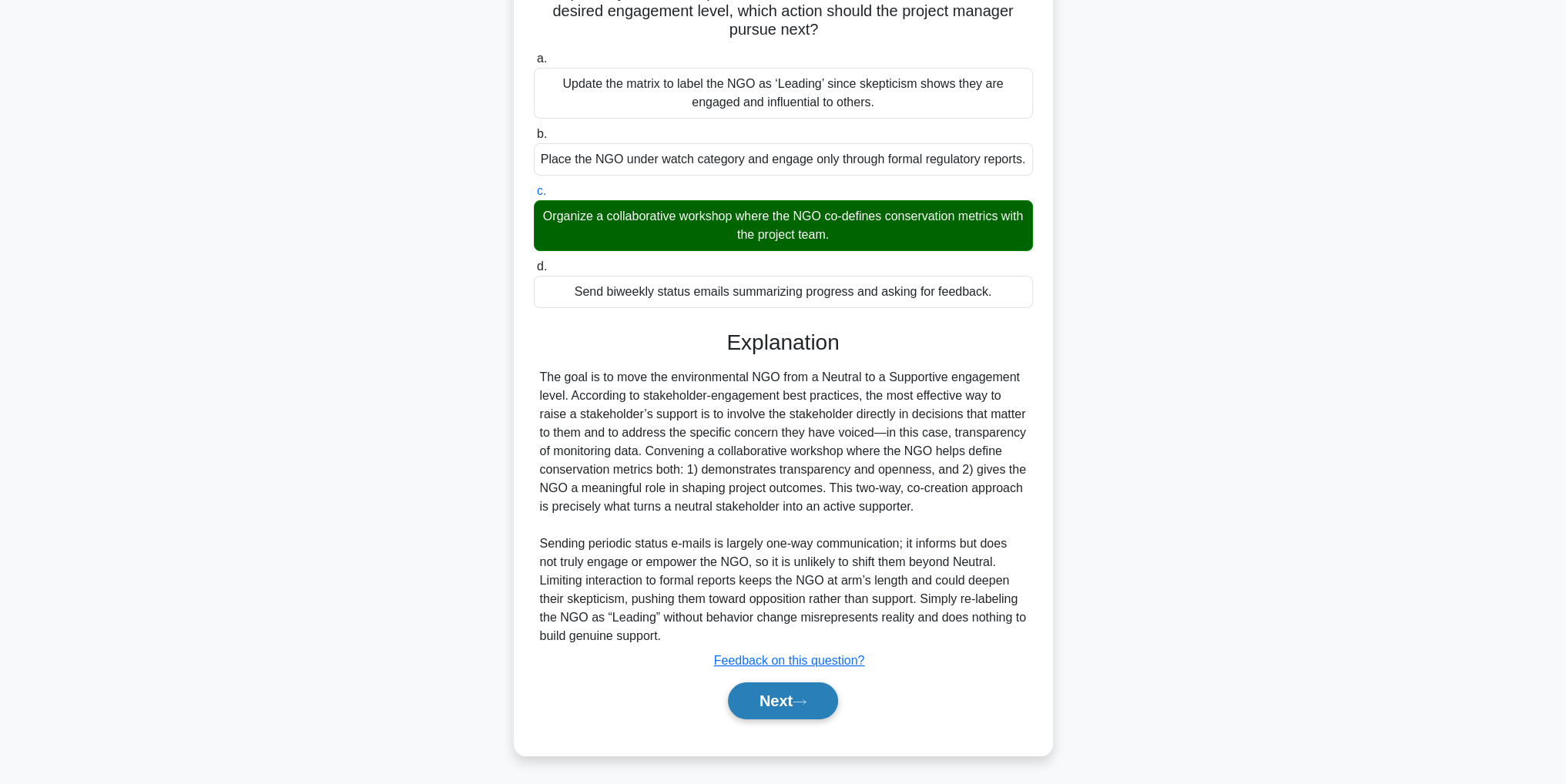
click at [792, 703] on button "Next" at bounding box center [783, 701] width 110 height 37
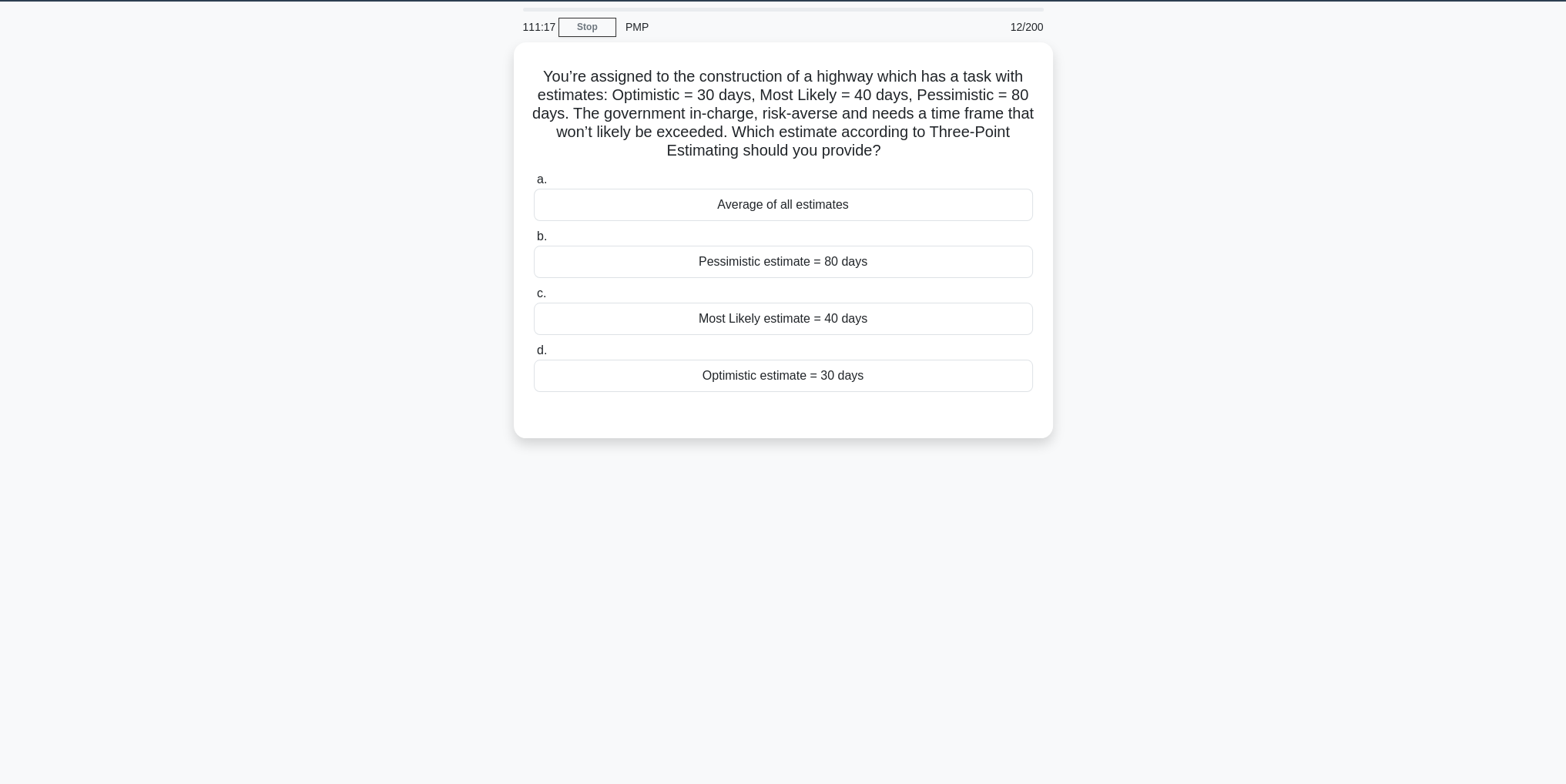
scroll to position [49, 0]
click at [970, 259] on div "Pessimistic estimate = 80 days" at bounding box center [783, 257] width 499 height 32
click at [534, 238] on input "b. Pessimistic estimate = 80 days" at bounding box center [534, 233] width 0 height 10
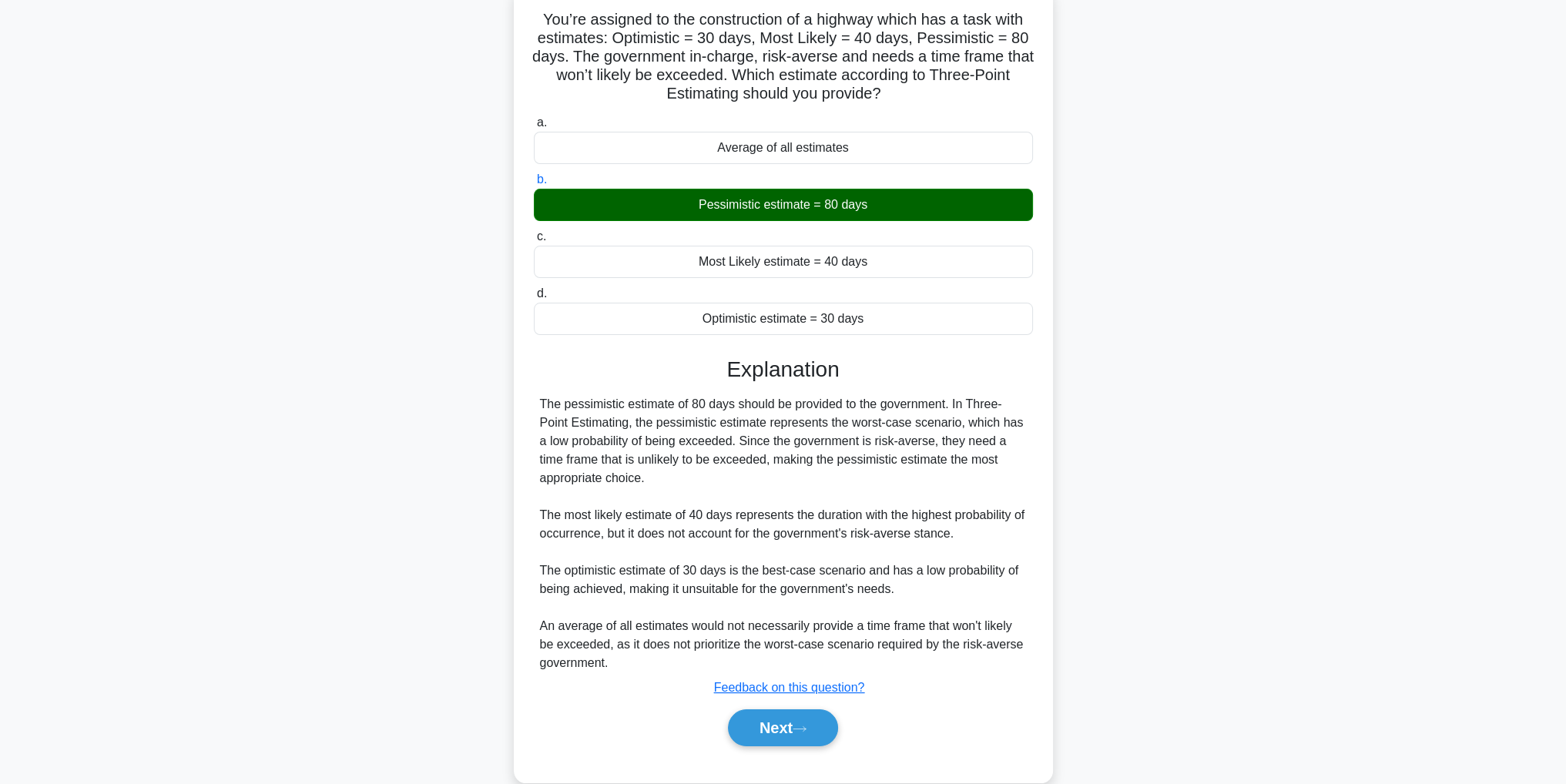
scroll to position [128, 0]
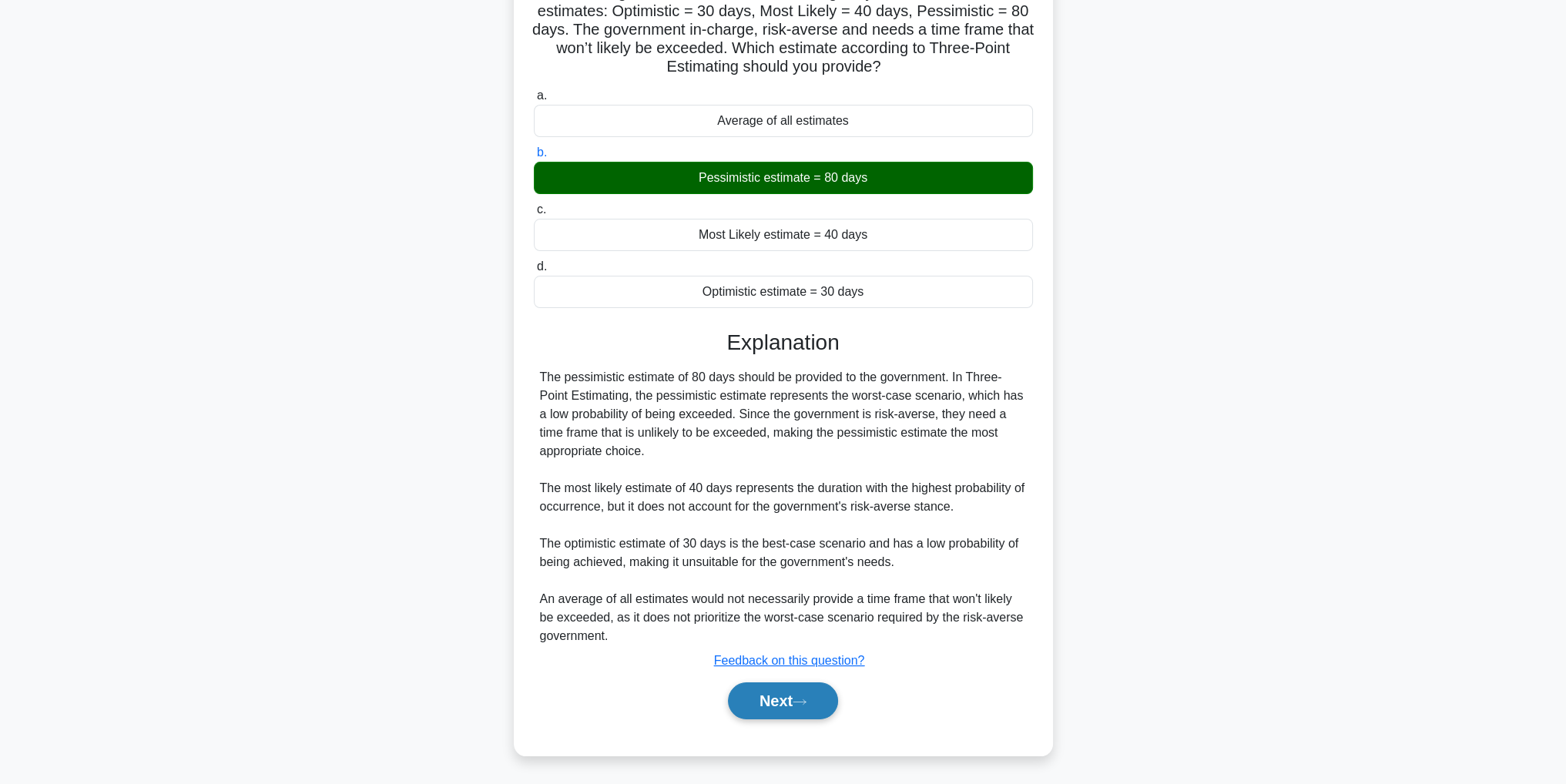
click at [770, 697] on button "Next" at bounding box center [783, 701] width 110 height 37
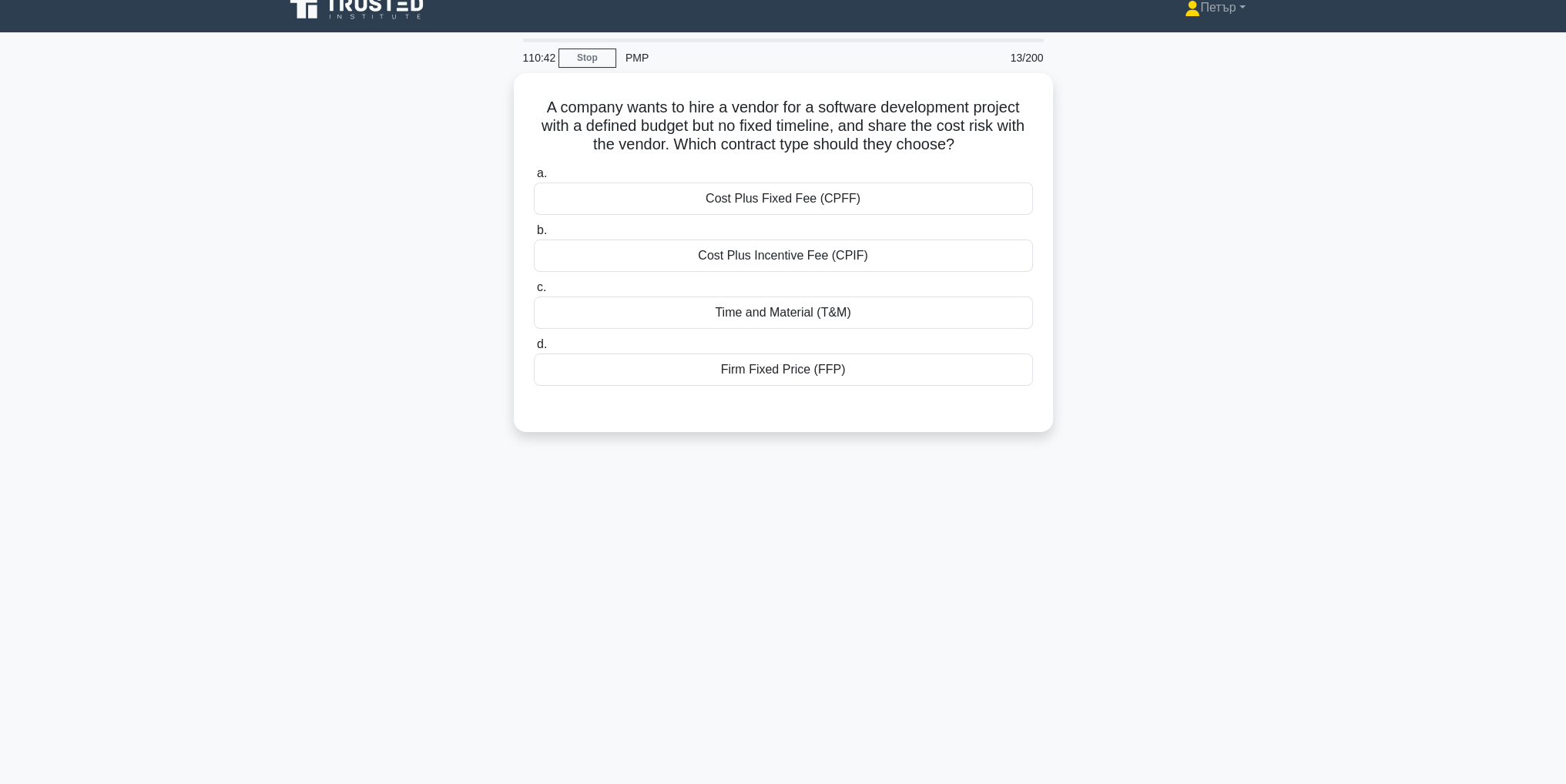
scroll to position [0, 0]
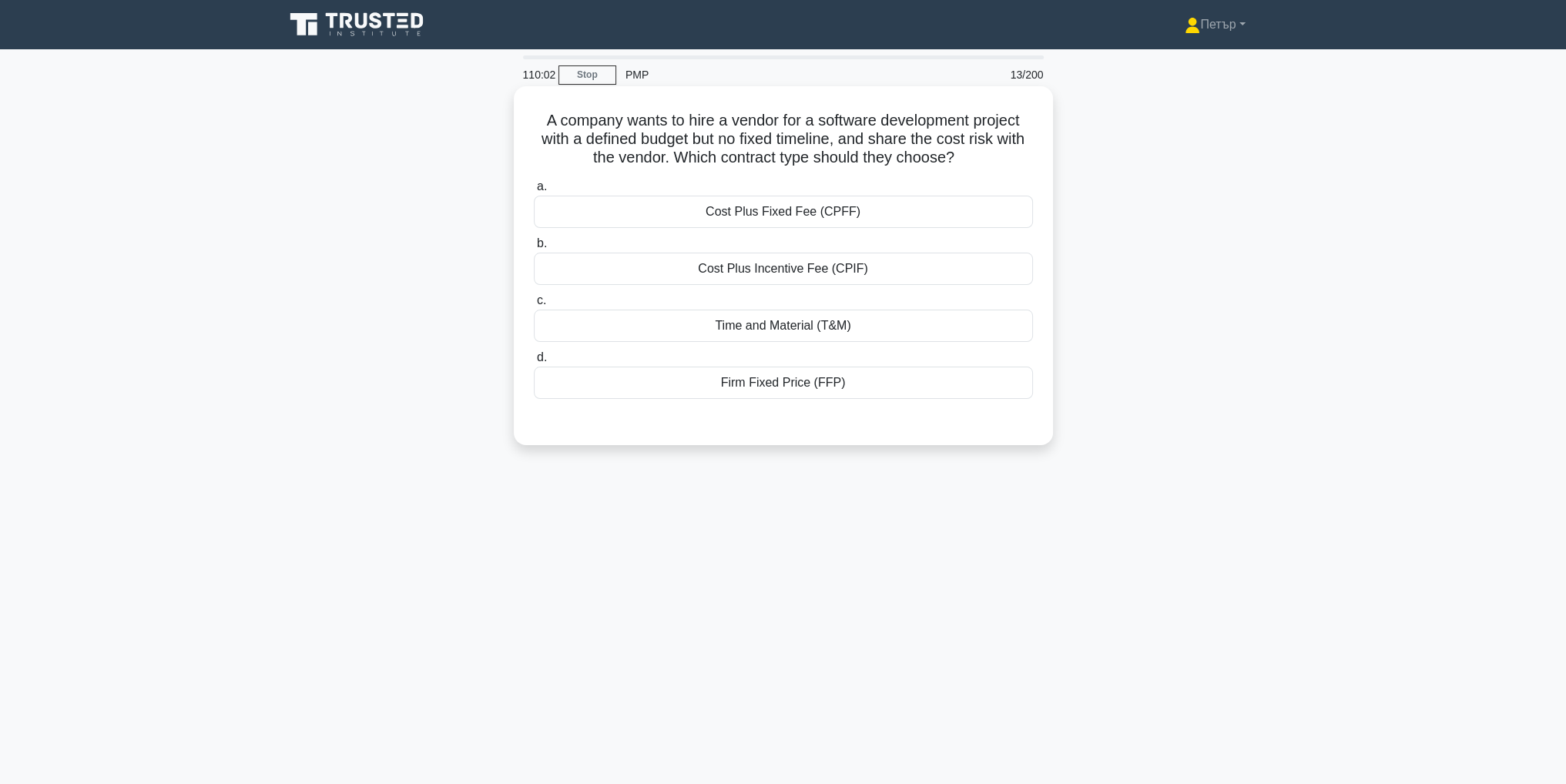
click at [950, 215] on div "Cost Plus Fixed Fee (CPFF)" at bounding box center [783, 211] width 499 height 32
click at [534, 191] on input "a. Cost Plus Fixed Fee (CPFF)" at bounding box center [534, 187] width 0 height 10
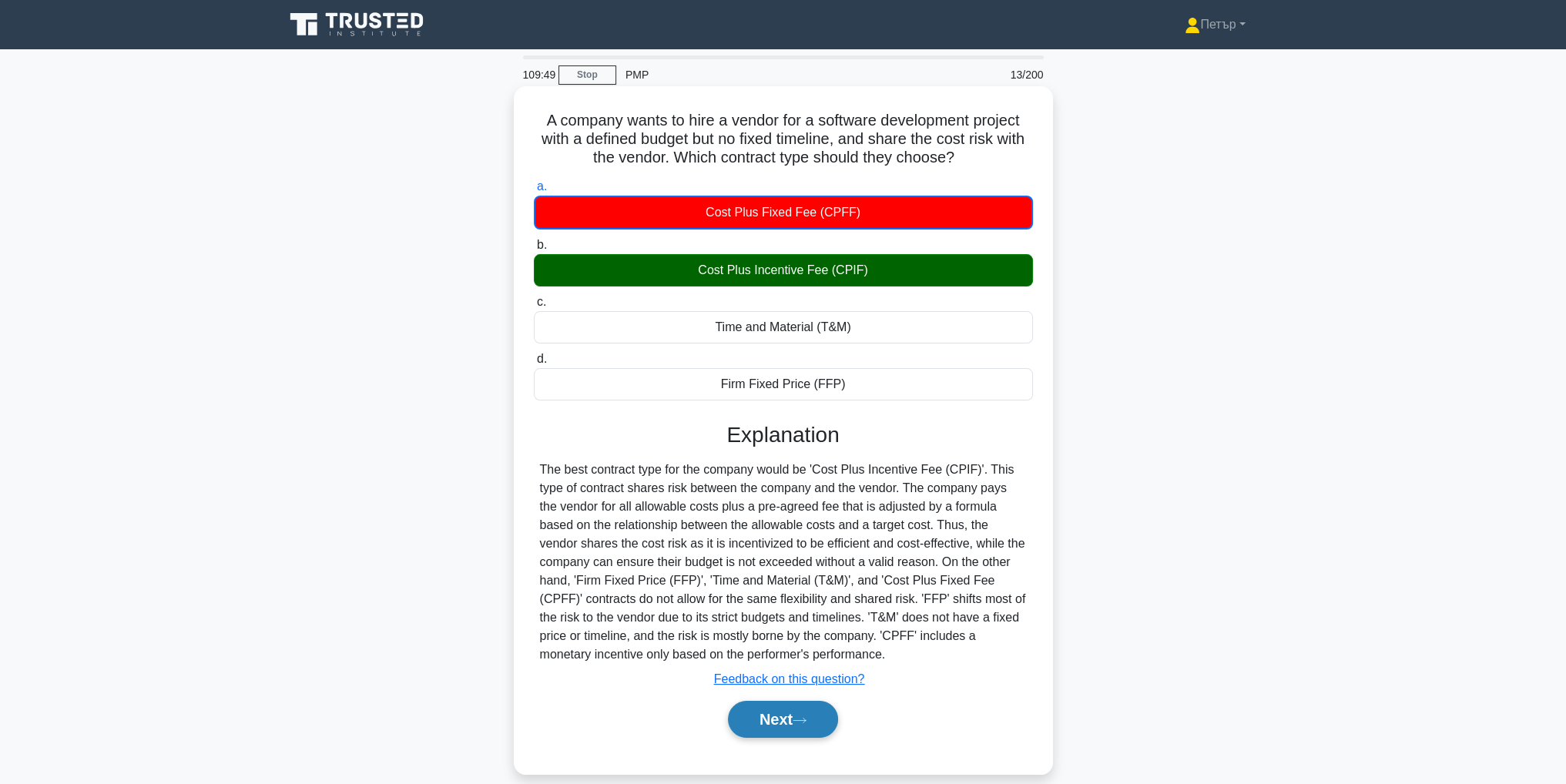
click at [772, 712] on button "Next" at bounding box center [783, 719] width 110 height 37
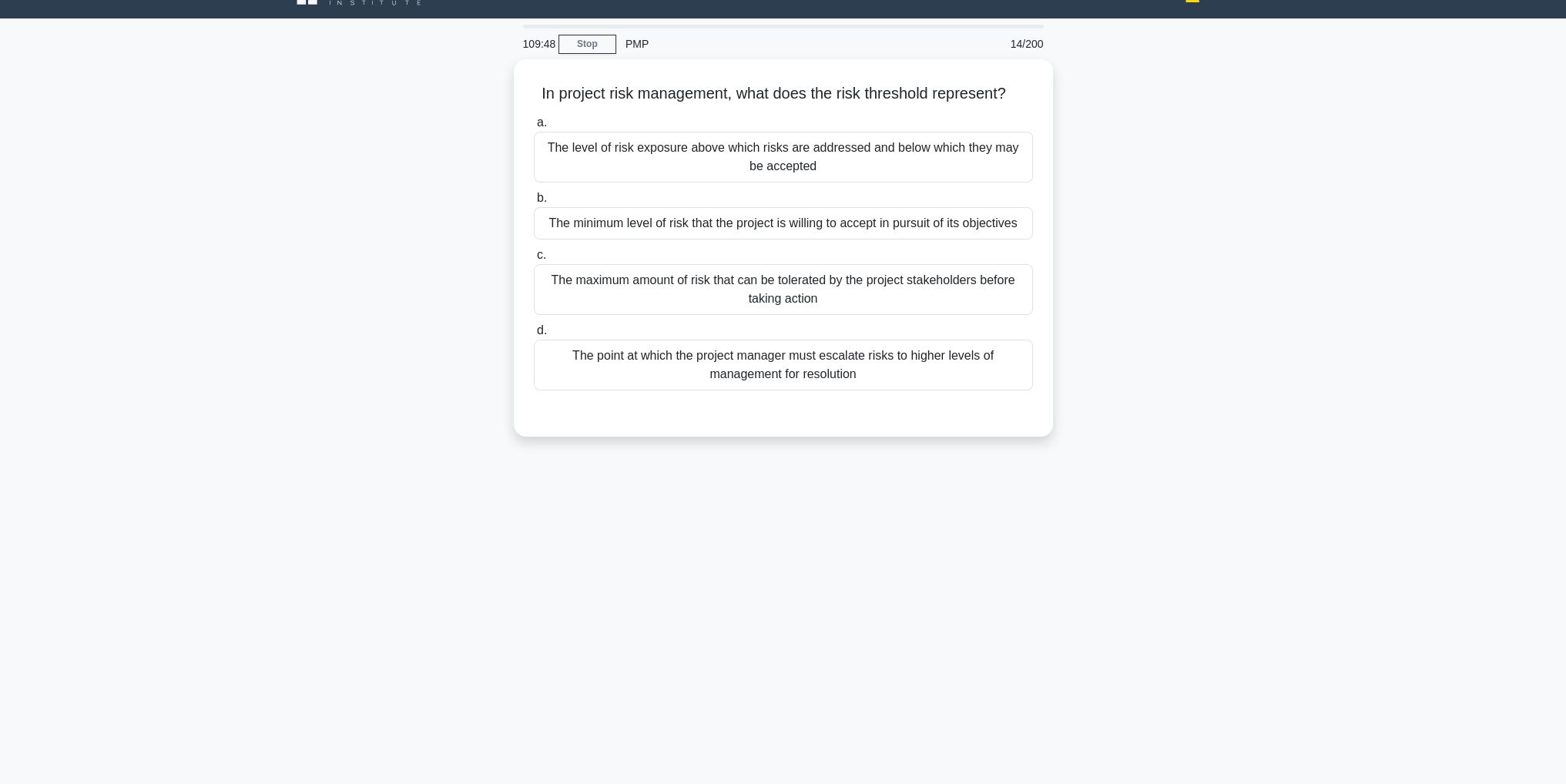
scroll to position [49, 0]
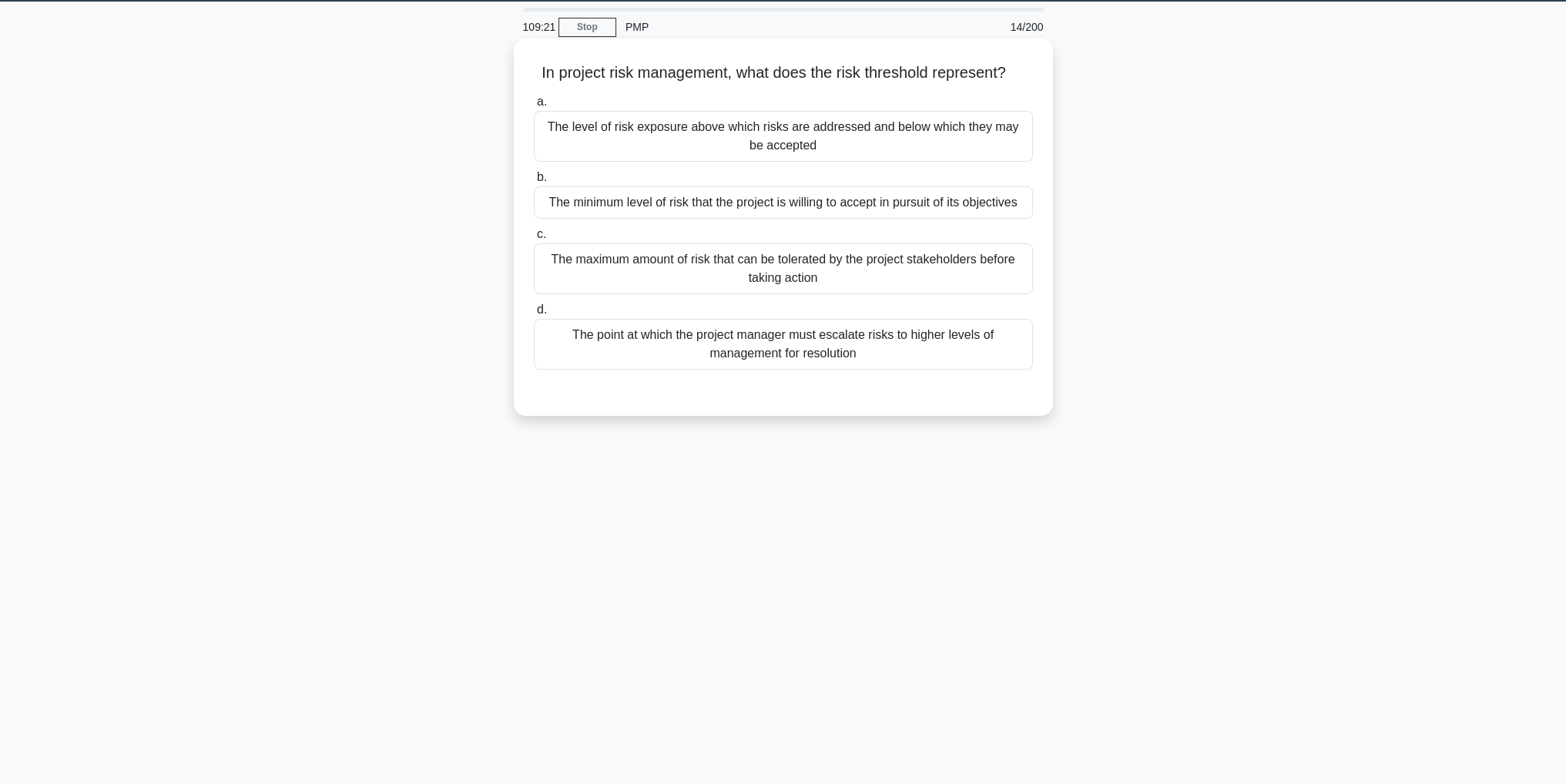
click at [929, 290] on div "The maximum amount of risk that can be tolerated by the project stakeholders be…" at bounding box center [783, 269] width 499 height 51
click at [534, 239] on input "c. The maximum amount of risk that can be tolerated by the project stakeholders…" at bounding box center [534, 234] width 0 height 10
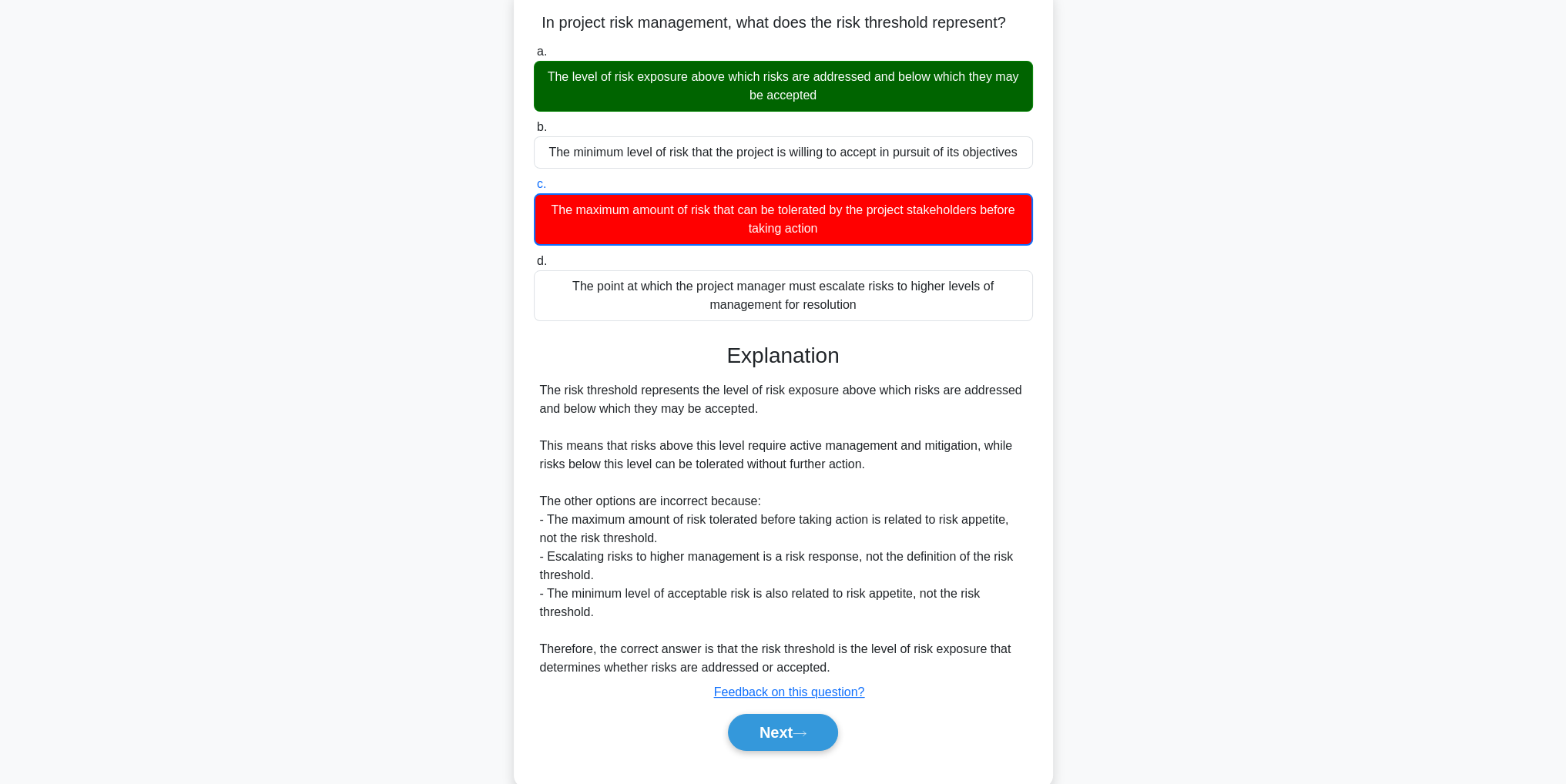
scroll to position [130, 0]
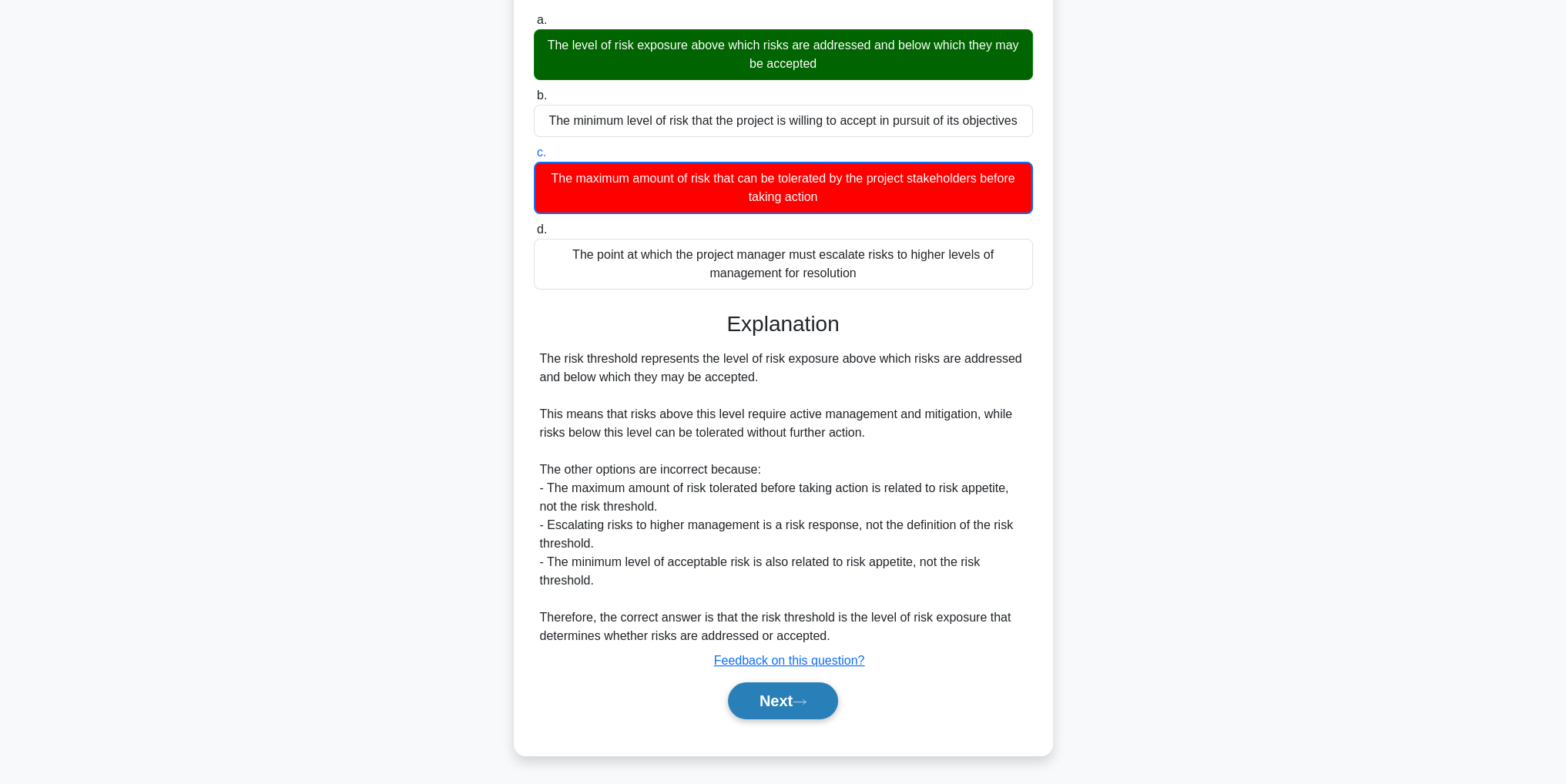
click at [807, 701] on icon at bounding box center [799, 702] width 14 height 8
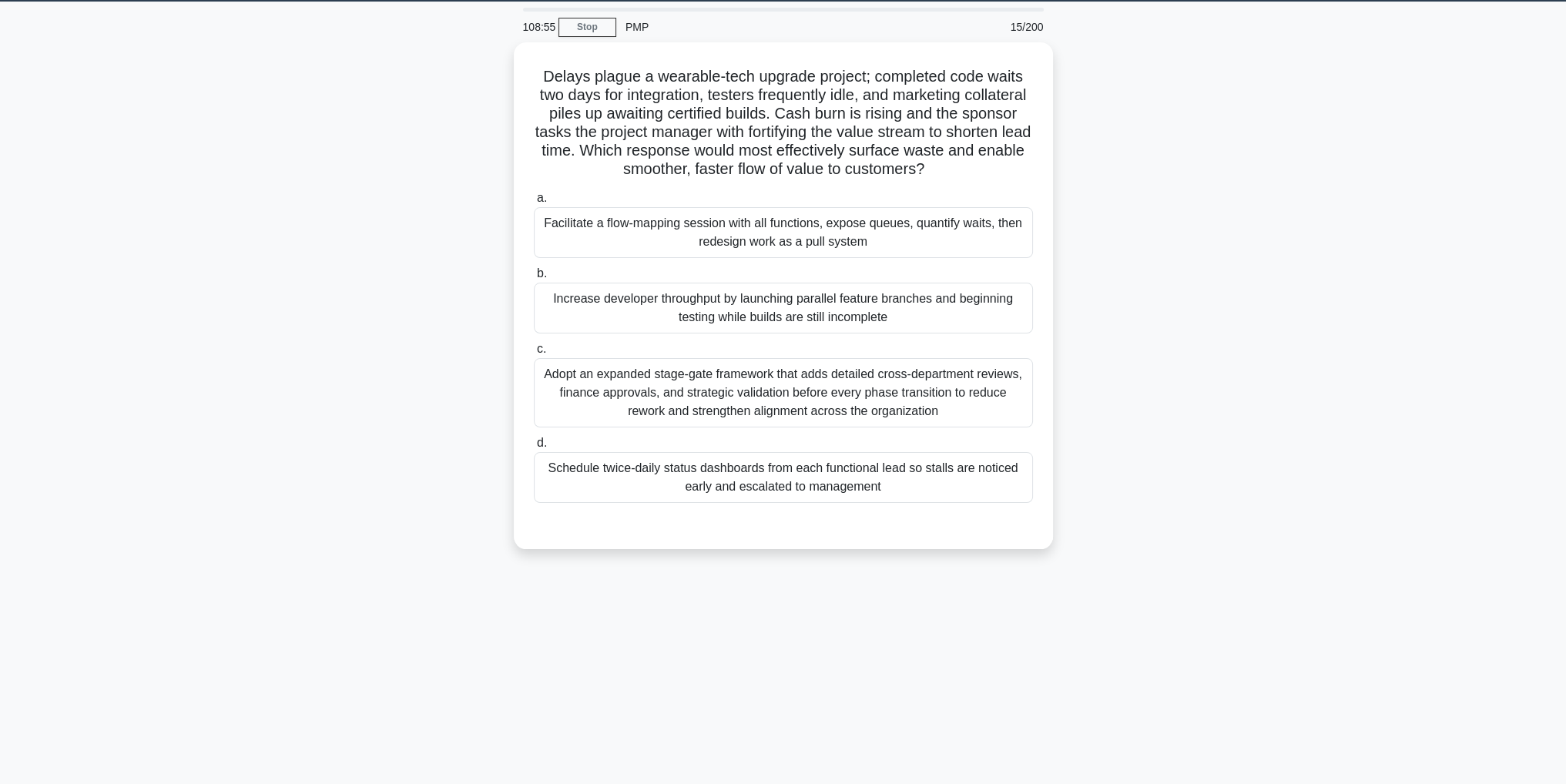
scroll to position [49, 0]
click at [1022, 243] on div "Facilitate a flow-mapping session with all functions, expose queues, quantify w…" at bounding box center [783, 229] width 499 height 51
click at [534, 200] on input "a. Facilitate a flow-mapping session with all functions, expose queues, quantif…" at bounding box center [534, 195] width 0 height 10
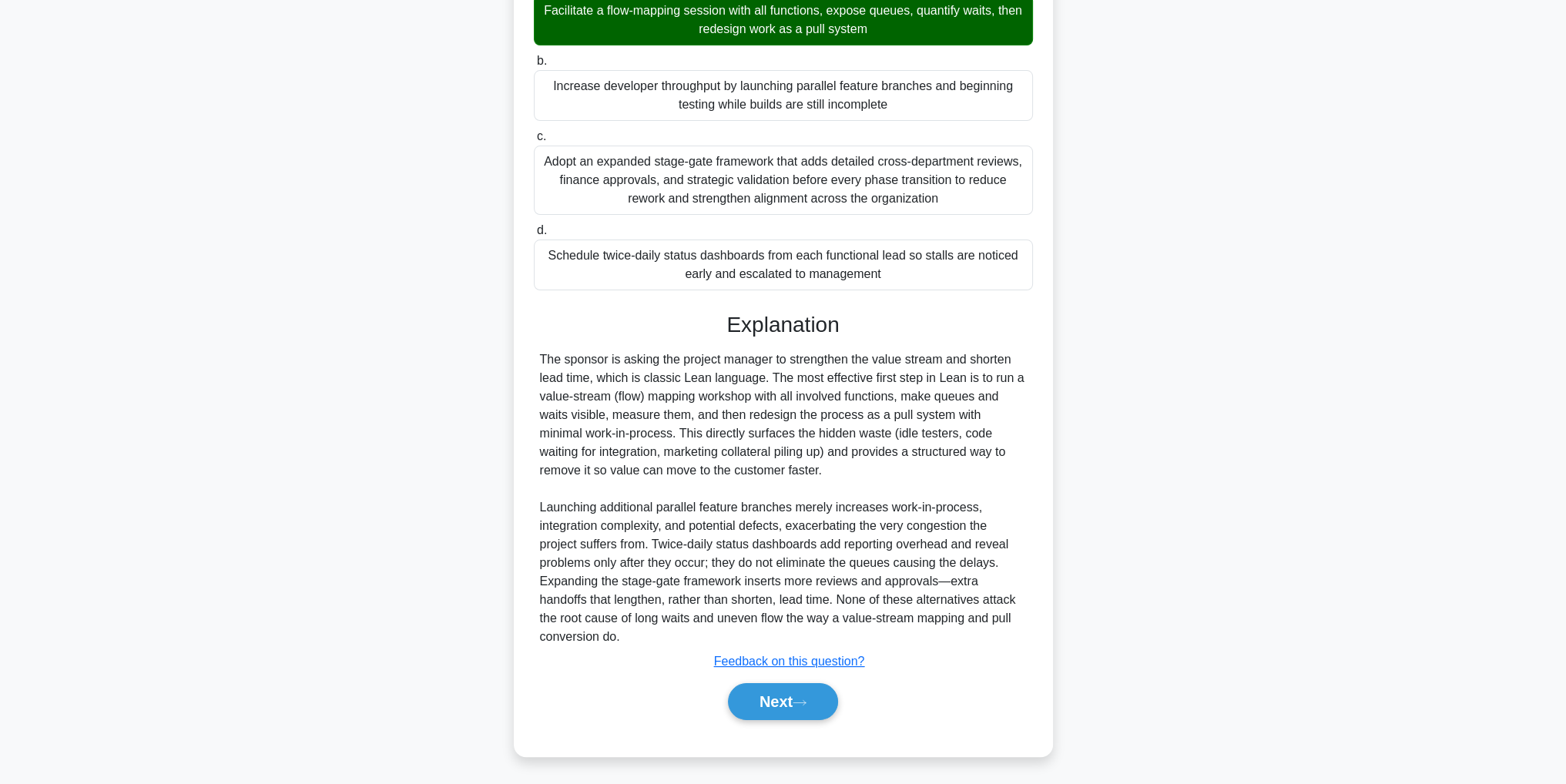
scroll to position [257, 0]
click at [780, 685] on button "Next" at bounding box center [783, 701] width 110 height 37
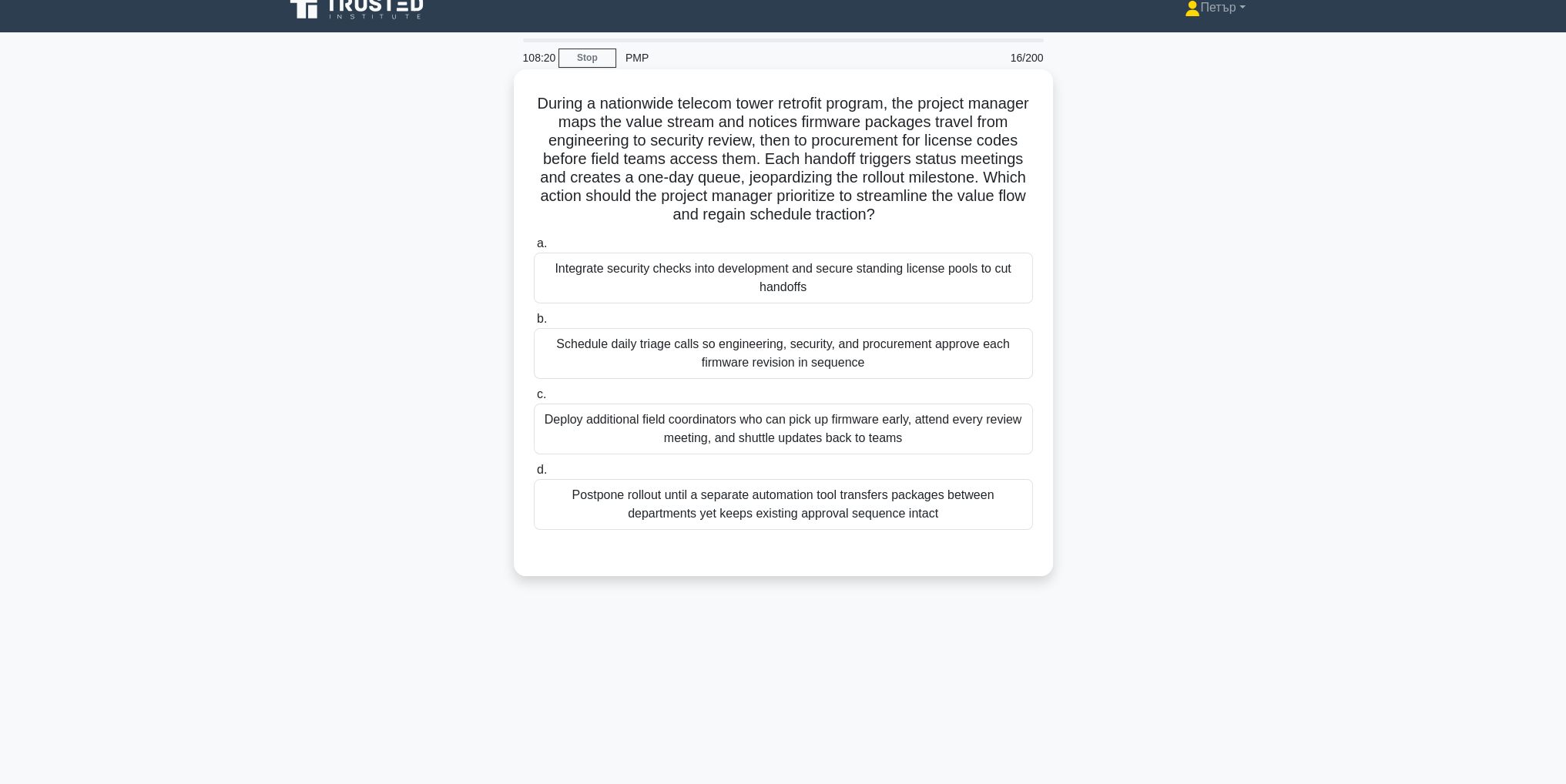
scroll to position [0, 0]
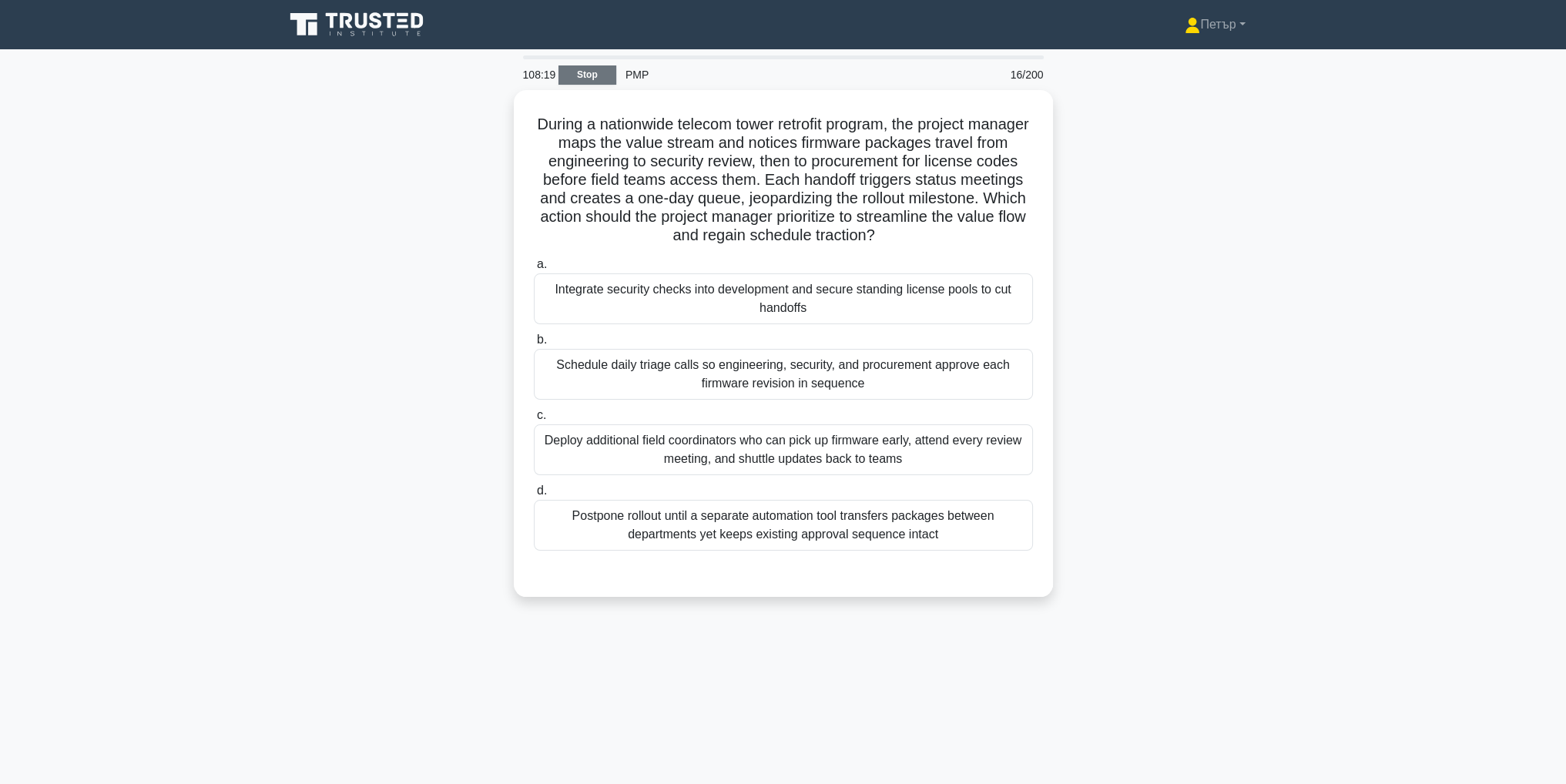
click at [583, 77] on link "Stop" at bounding box center [588, 74] width 58 height 19
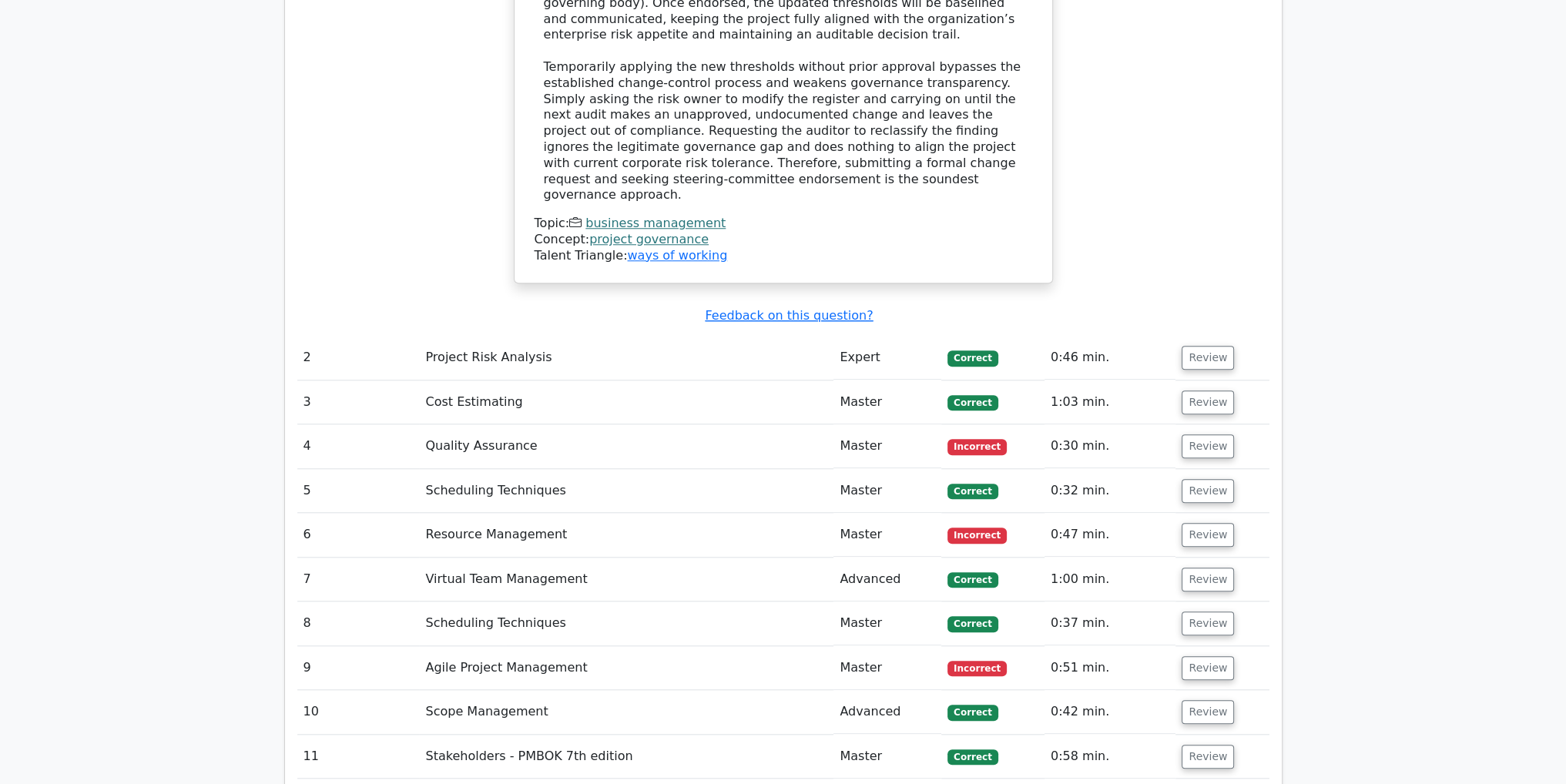
scroll to position [1977, 0]
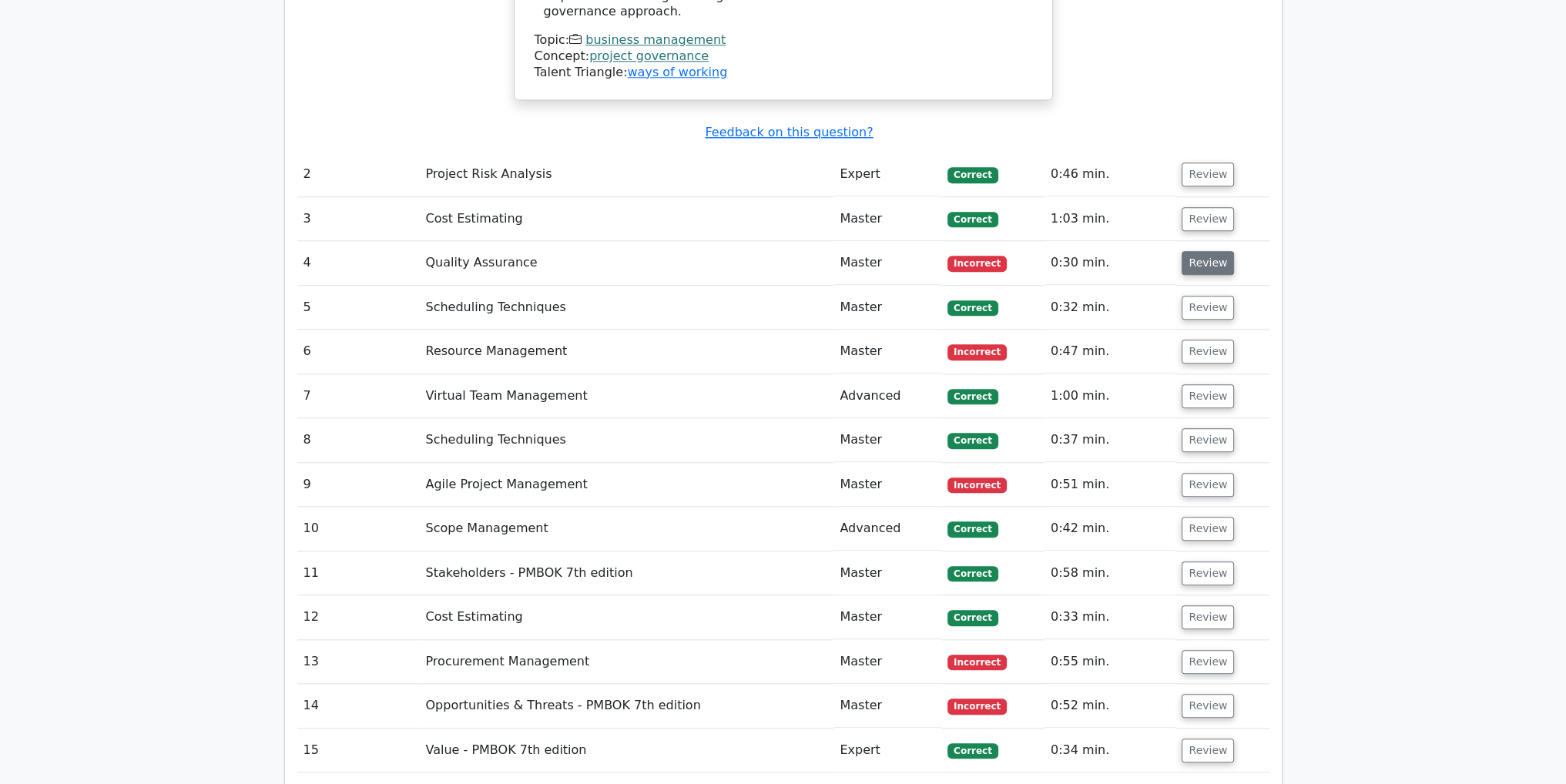
click at [1198, 251] on button "Review" at bounding box center [1208, 262] width 52 height 24
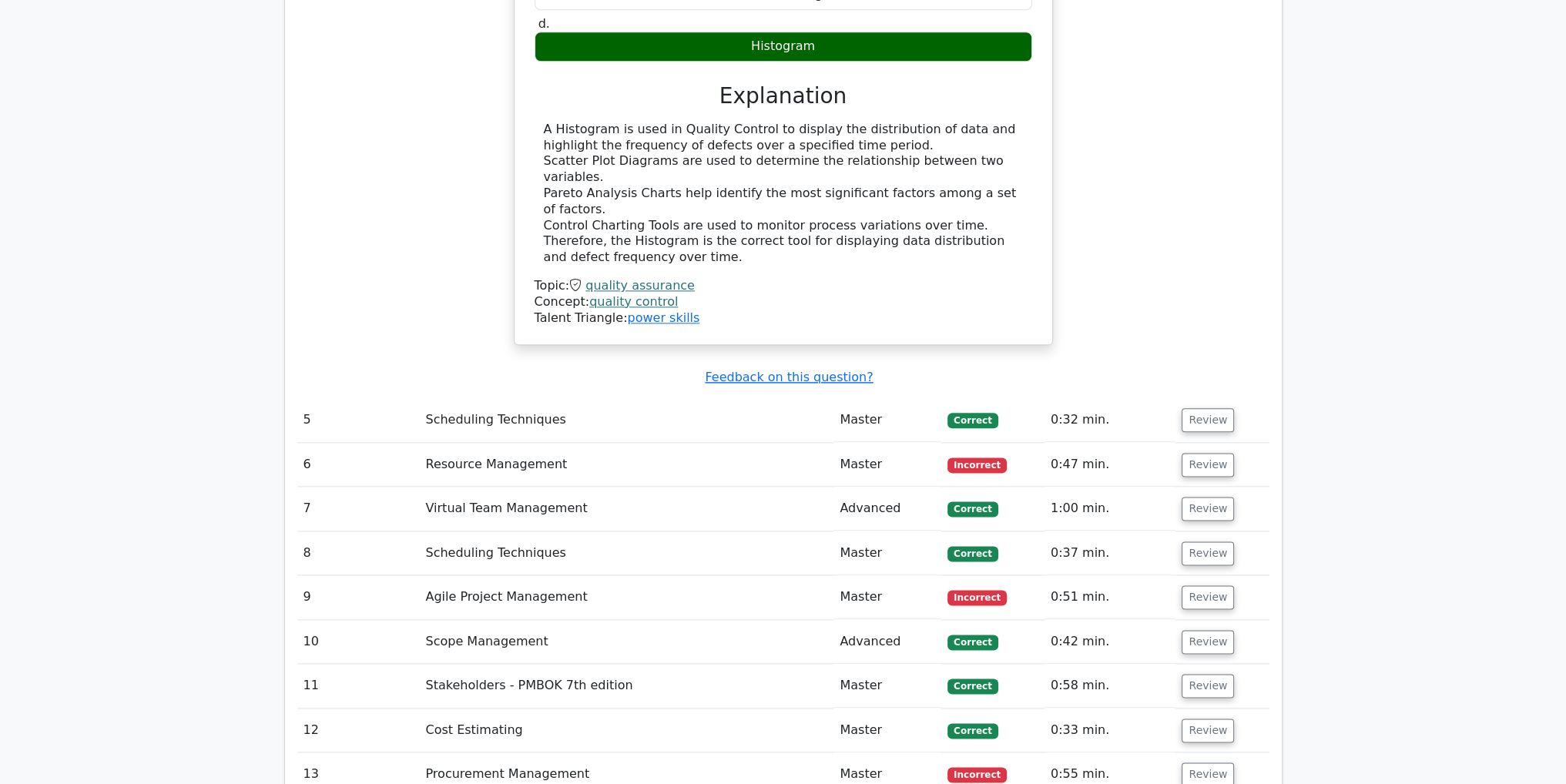
scroll to position [2473, 0]
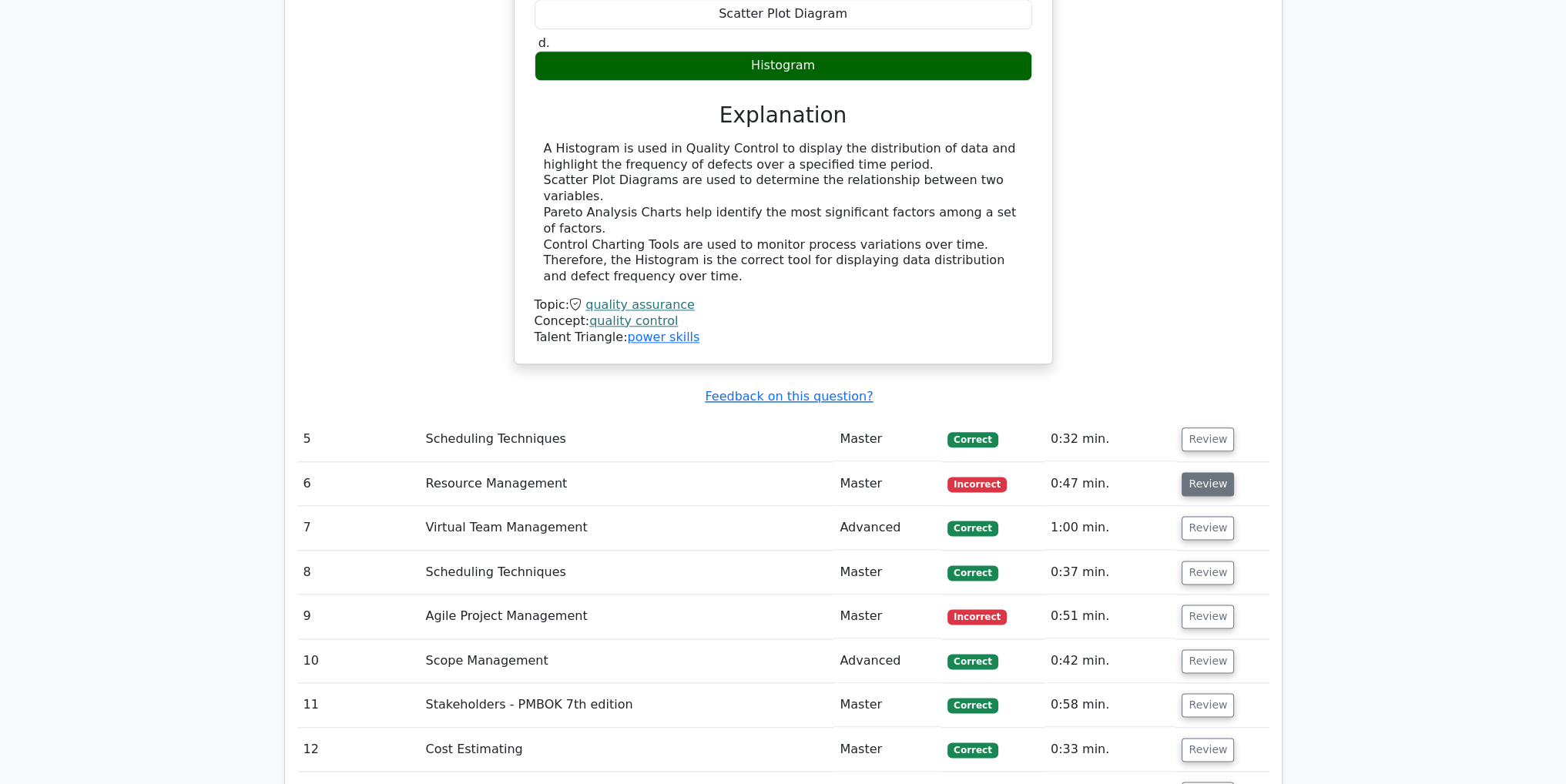
click at [1190, 472] on button "Review" at bounding box center [1208, 484] width 52 height 24
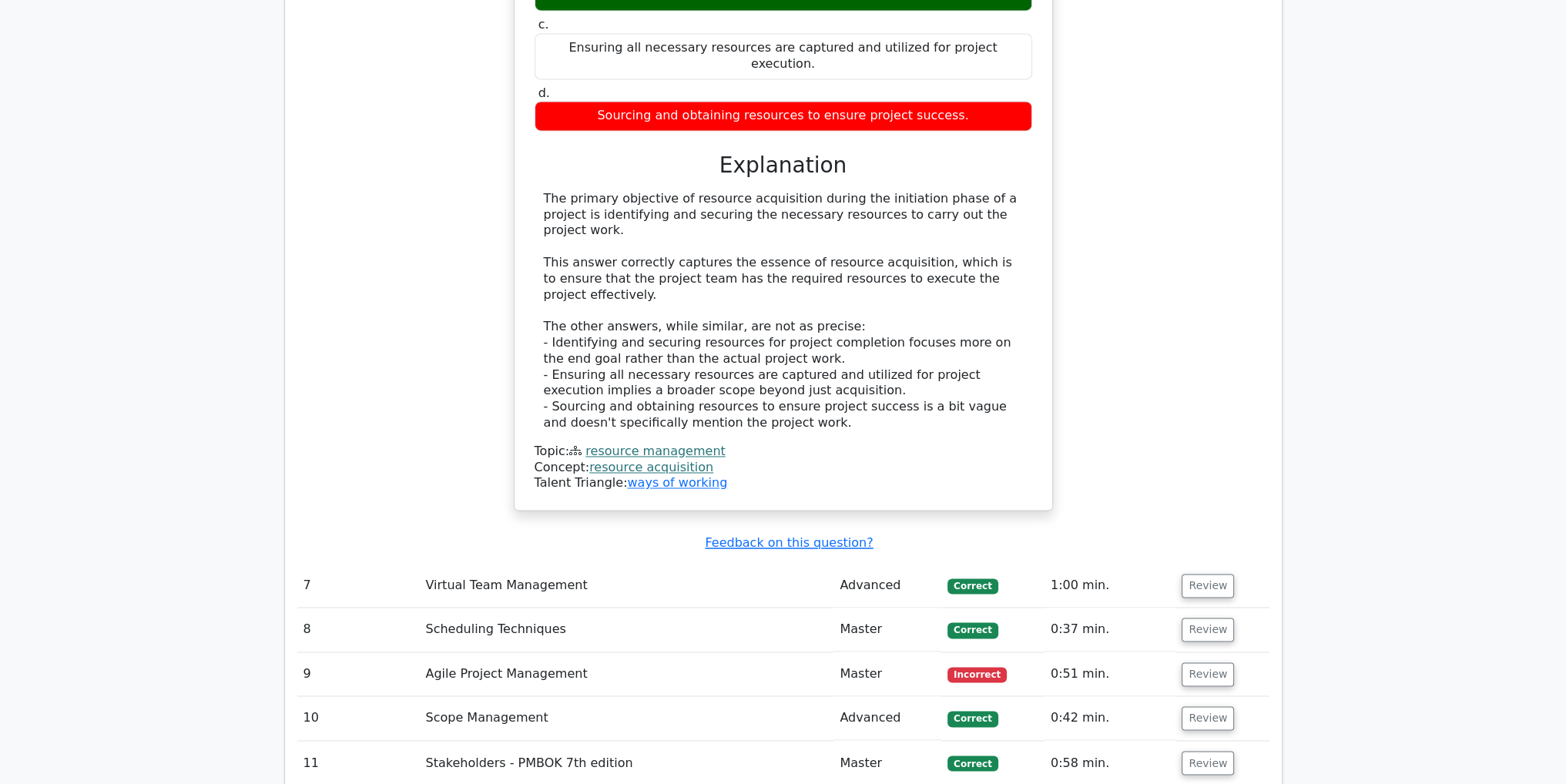
scroll to position [3192, 0]
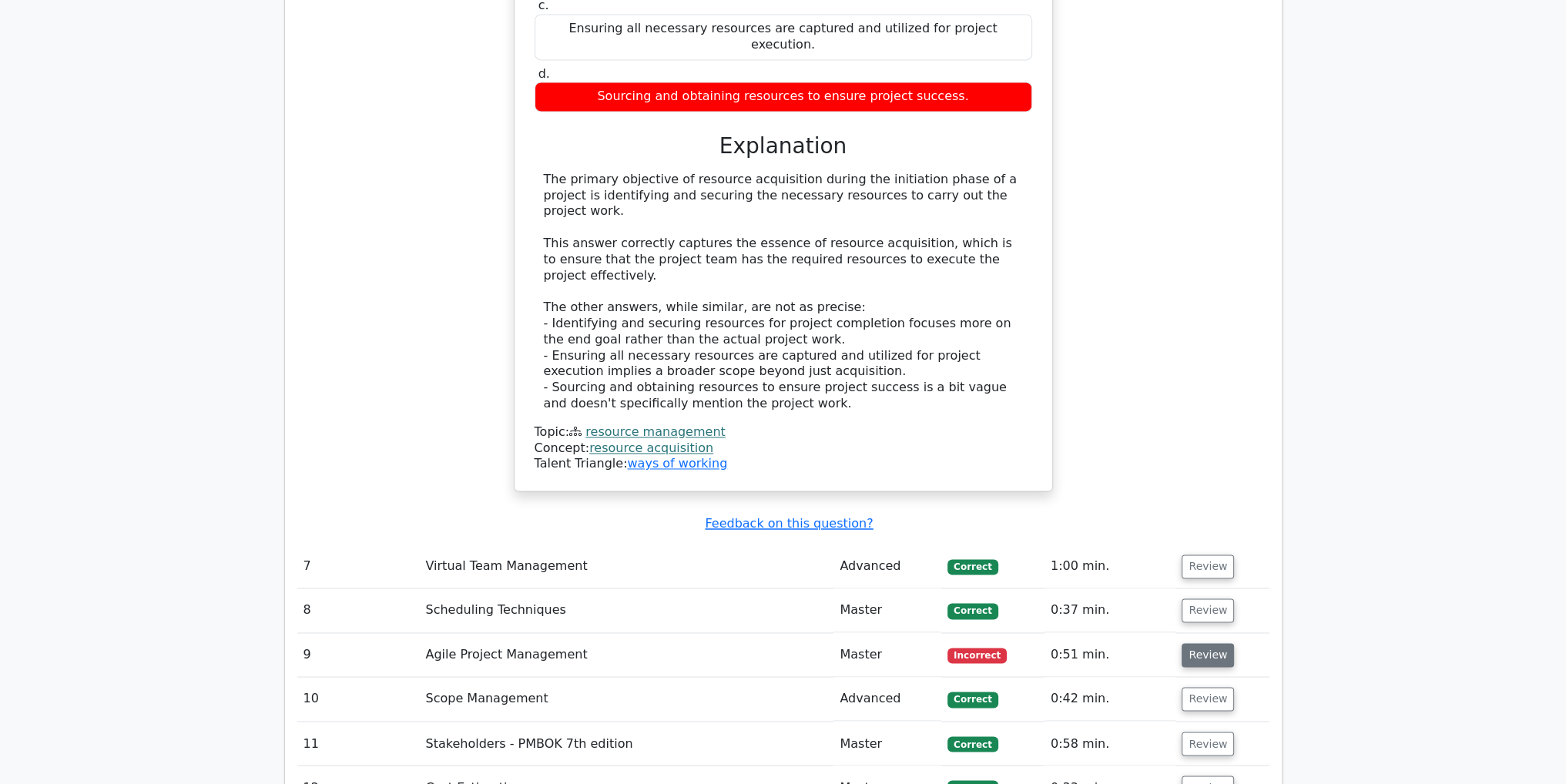
click at [1219, 643] on button "Review" at bounding box center [1208, 654] width 52 height 24
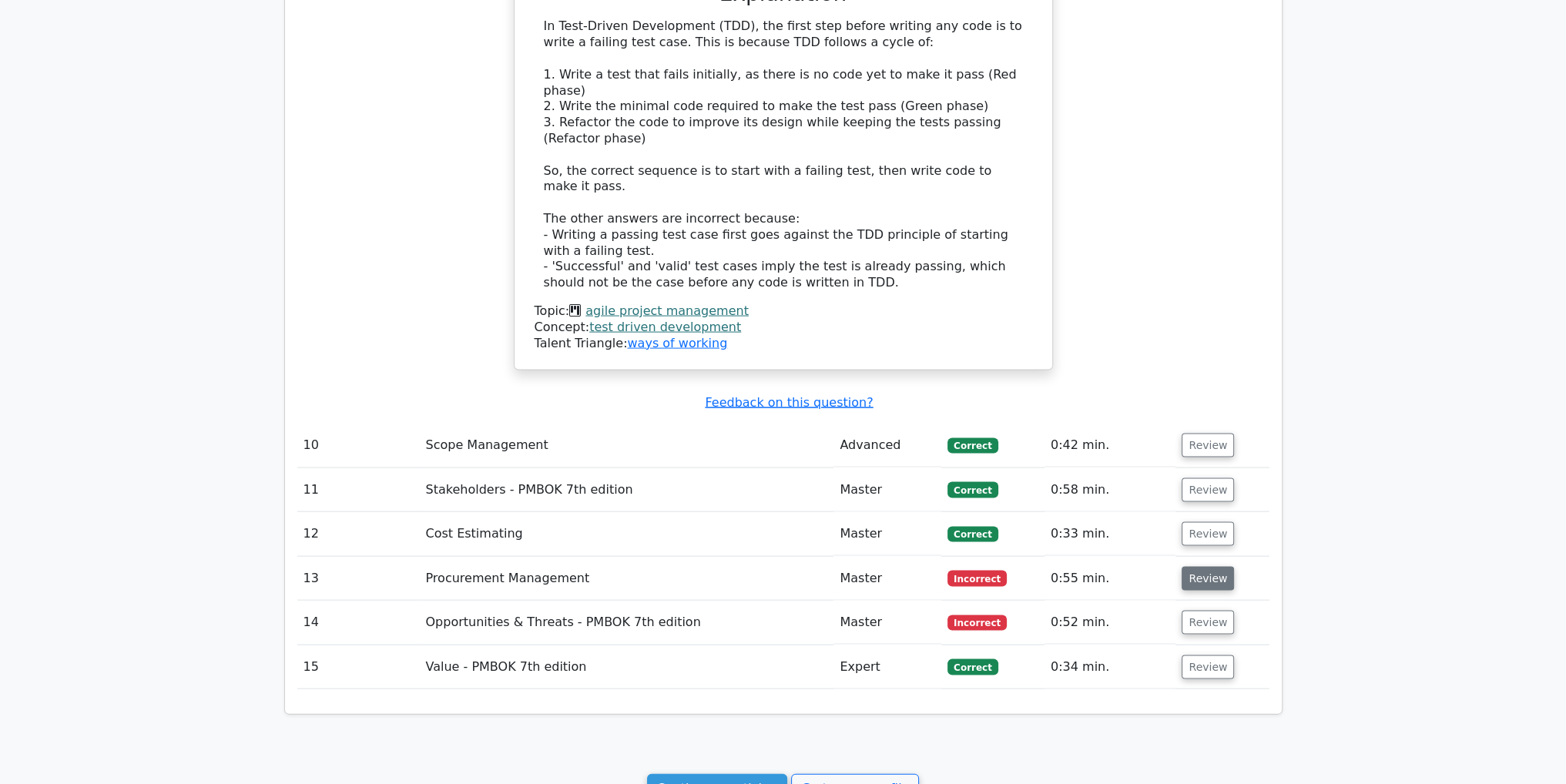
scroll to position [4229, 0]
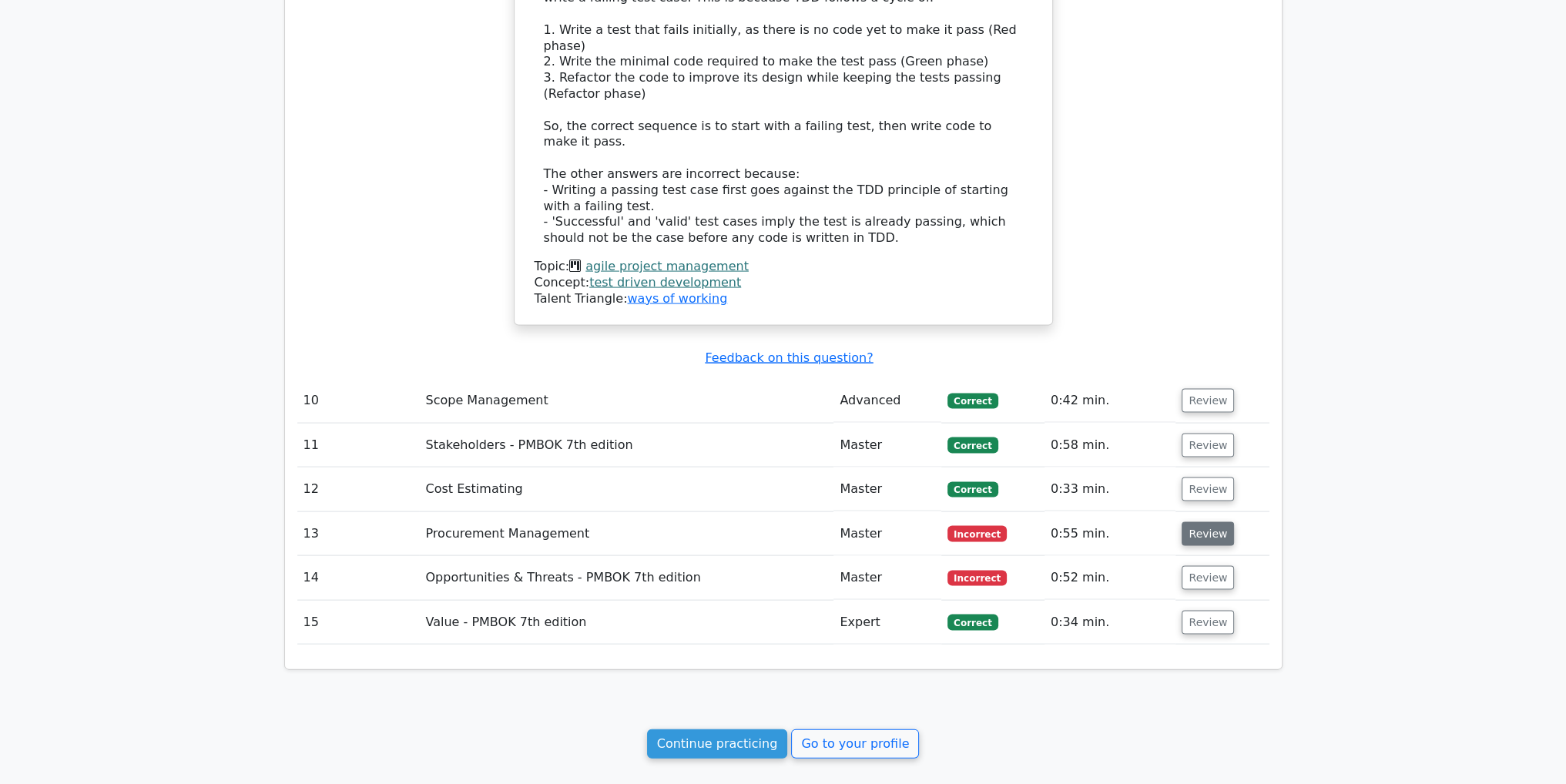
click at [1195, 522] on button "Review" at bounding box center [1208, 534] width 52 height 24
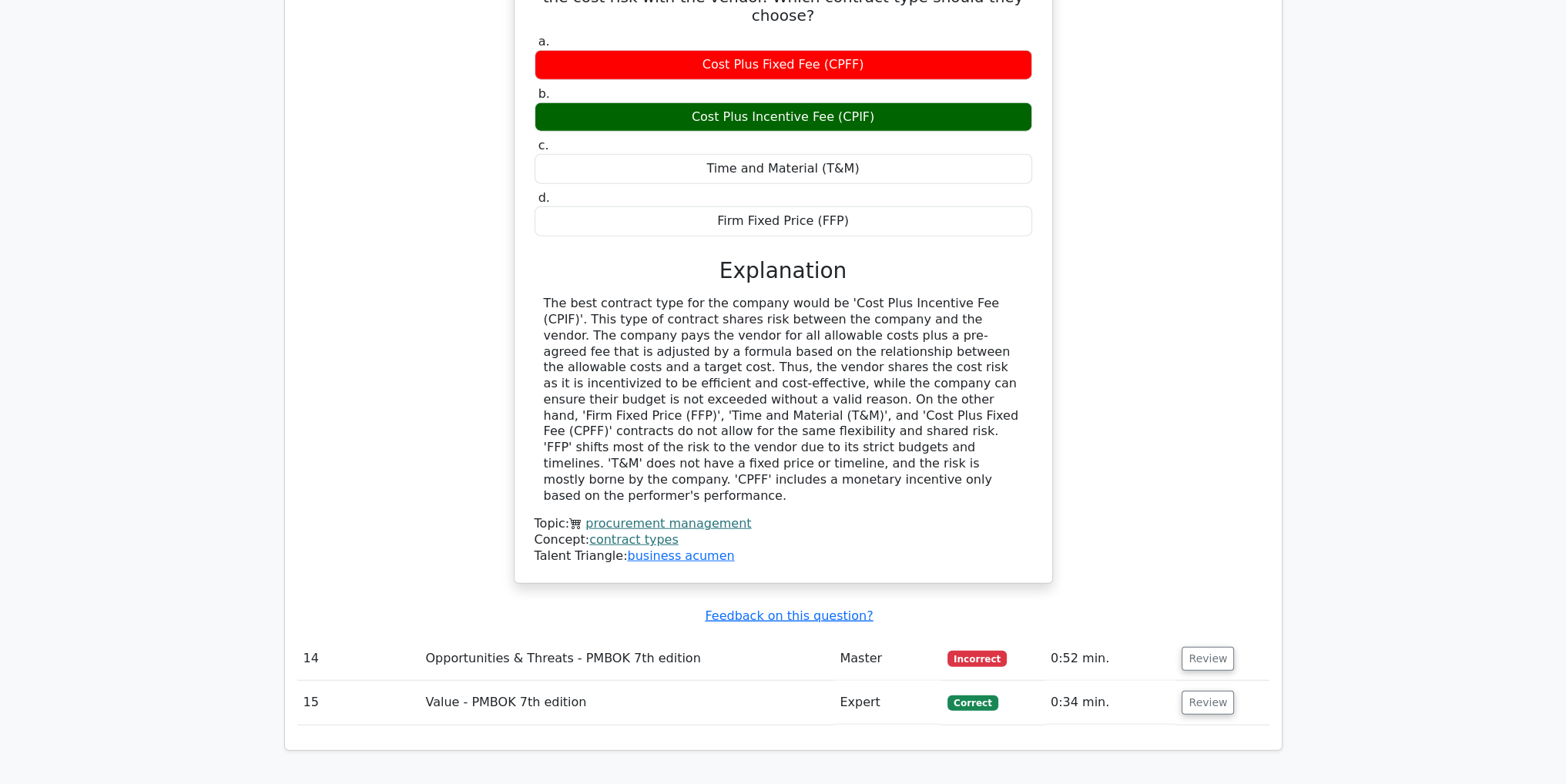
scroll to position [4888, 0]
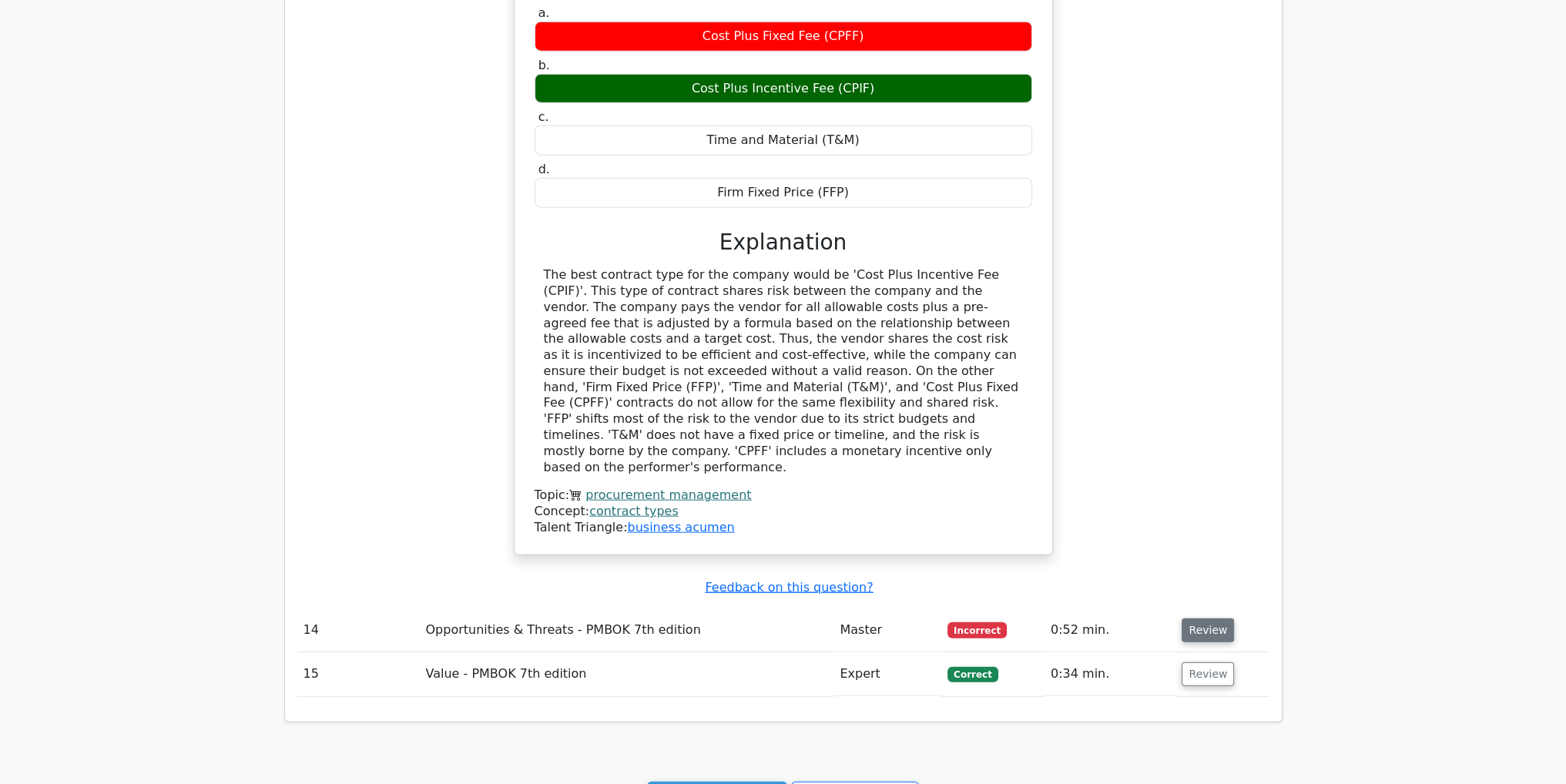
click at [1193, 618] on button "Review" at bounding box center [1208, 630] width 52 height 24
